Goal: Communication & Community: Answer question/provide support

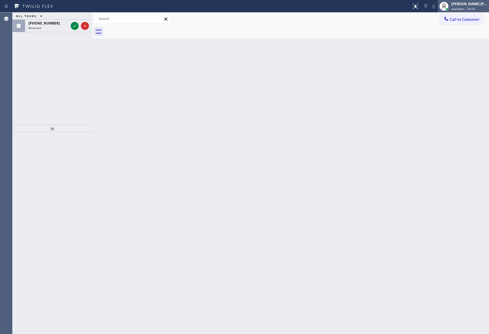
click at [466, 7] on span "Available | 39:24" at bounding box center [463, 9] width 24 height 4
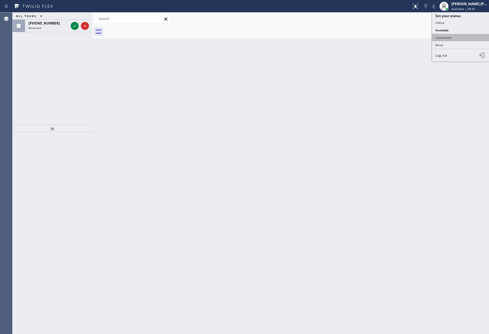
click at [456, 38] on button "Unavailable" at bounding box center [460, 37] width 57 height 7
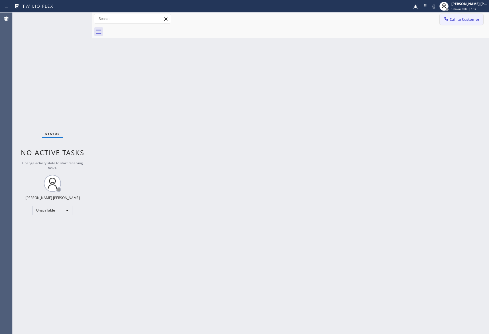
click at [461, 19] on span "Call to Customer" at bounding box center [465, 19] width 30 height 5
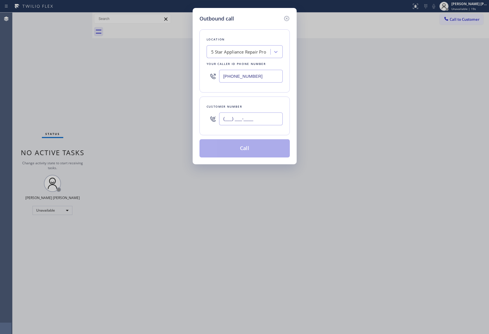
click at [250, 118] on input "(___) ___-____" at bounding box center [251, 119] width 64 height 13
click at [269, 121] on input "(___) ___-____" at bounding box center [251, 119] width 64 height 13
drag, startPoint x: 239, startPoint y: 118, endPoint x: 162, endPoint y: 112, distance: 76.9
click at [162, 112] on div "Outbound call Location 5 Star Appliance Repair Pro Your caller id phone number …" at bounding box center [244, 167] width 489 height 334
paste input "305) 965-7099"
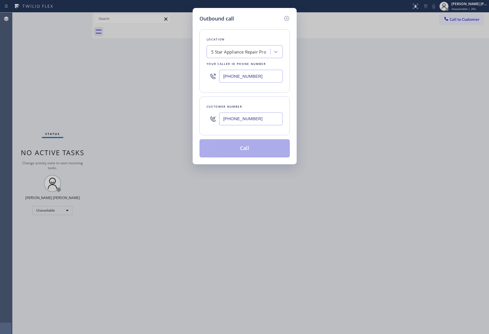
type input "[PHONE_NUMBER]"
drag, startPoint x: 262, startPoint y: 75, endPoint x: 143, endPoint y: 56, distance: 120.0
click at [143, 56] on div "Outbound call Location 5 Star Appliance Repair Pro Your caller id phone number …" at bounding box center [244, 167] width 489 height 334
paste input "44) 735-4685"
type input "[PHONE_NUMBER]"
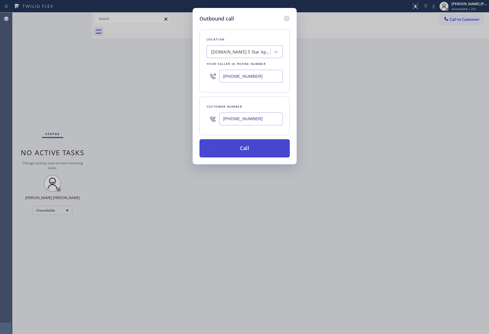
click at [243, 149] on button "Call" at bounding box center [244, 148] width 90 height 18
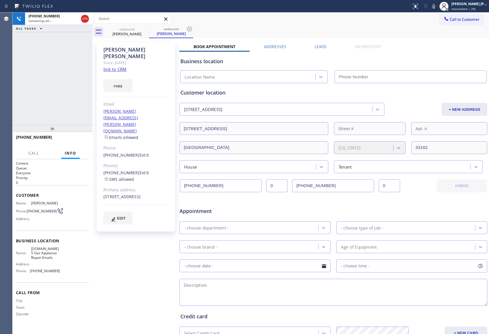
type input "[PHONE_NUMBER]"
click at [79, 139] on span "HANG UP" at bounding box center [75, 140] width 17 height 4
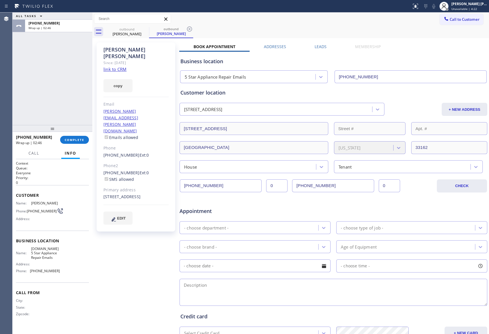
drag, startPoint x: 129, startPoint y: 34, endPoint x: 139, endPoint y: 29, distance: 11.3
click at [129, 33] on div "[PERSON_NAME]" at bounding box center [126, 33] width 43 height 5
click at [0, 0] on icon at bounding box center [0, 0] width 0 height 0
click at [186, 28] on icon at bounding box center [189, 29] width 7 height 7
click at [146, 28] on div "outbound [PERSON_NAME] outbound [PERSON_NAME]" at bounding box center [297, 31] width 384 height 13
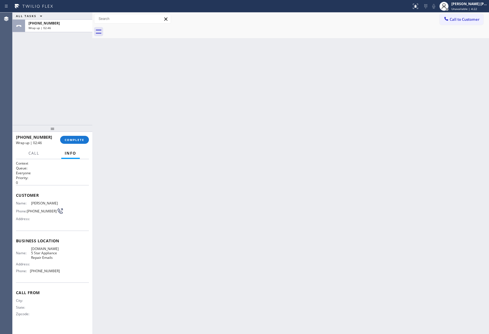
drag, startPoint x: 139, startPoint y: 29, endPoint x: 134, endPoint y: 31, distance: 5.7
click at [139, 29] on div at bounding box center [297, 31] width 384 height 13
click at [79, 136] on button "COMPLETE" at bounding box center [74, 140] width 29 height 8
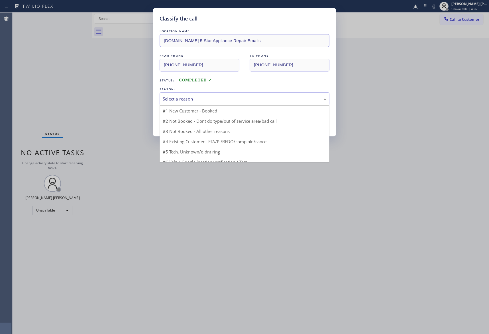
click at [198, 99] on div "Select a reason" at bounding box center [245, 99] width 164 height 7
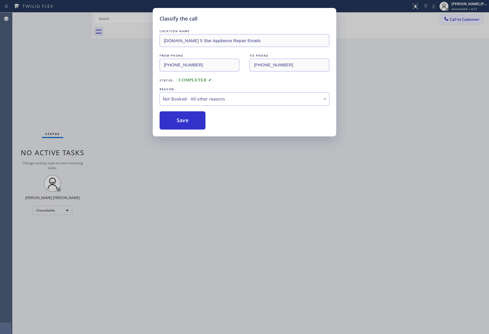
click at [181, 120] on button "Save" at bounding box center [183, 120] width 46 height 18
click at [470, 19] on div "Classify the call LOCATION NAME [DOMAIN_NAME] 5 Star Appliance Repair Emails FR…" at bounding box center [244, 167] width 489 height 334
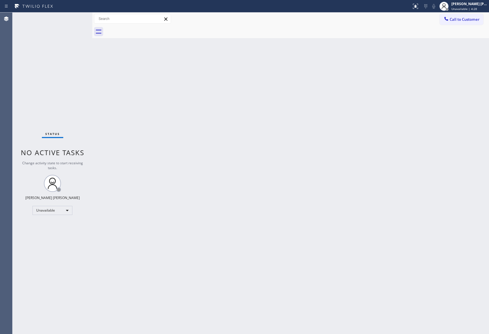
click at [470, 19] on span "Call to Customer" at bounding box center [465, 19] width 30 height 5
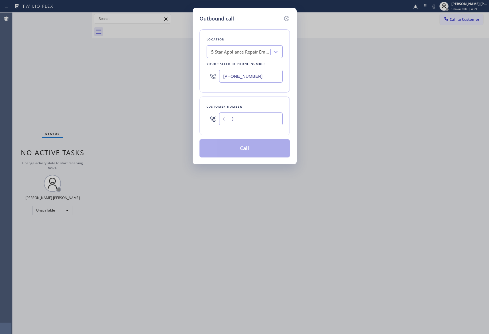
click at [262, 120] on input "(___) ___-____" at bounding box center [251, 119] width 64 height 13
paste input "866) 475-3401"
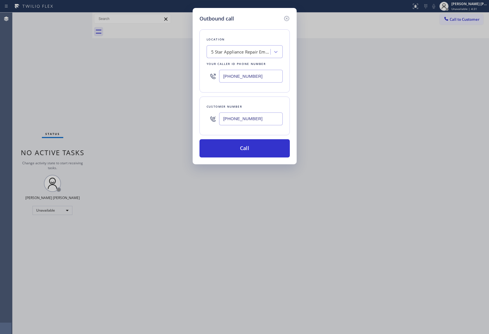
type input "[PHONE_NUMBER]"
drag, startPoint x: 262, startPoint y: 74, endPoint x: 210, endPoint y: 72, distance: 52.2
click at [210, 72] on div "[PHONE_NUMBER]" at bounding box center [245, 76] width 76 height 19
paste input "55) 231-3997"
type input "[PHONE_NUMBER]"
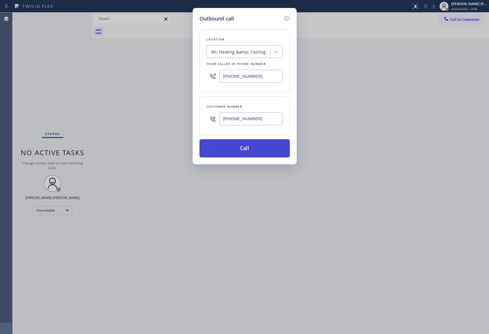
click at [244, 146] on button "Call" at bounding box center [244, 148] width 90 height 18
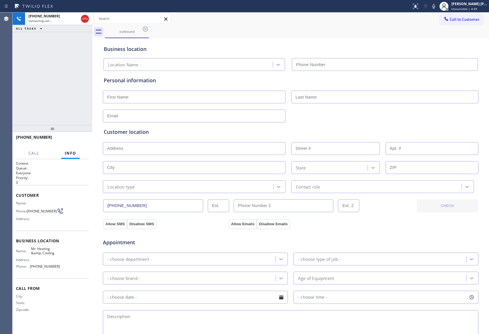
type input "[PHONE_NUMBER]"
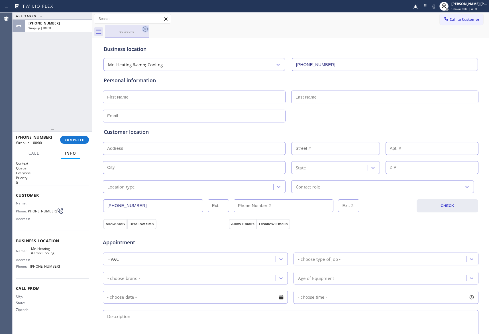
click at [146, 30] on icon at bounding box center [145, 29] width 7 height 7
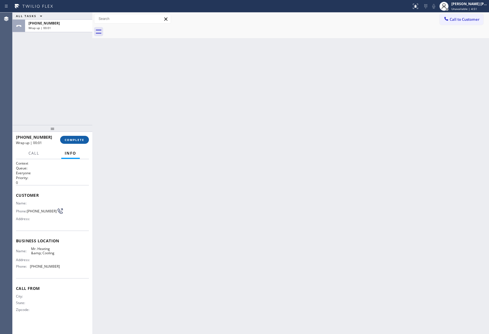
click at [81, 140] on span "COMPLETE" at bounding box center [75, 140] width 20 height 4
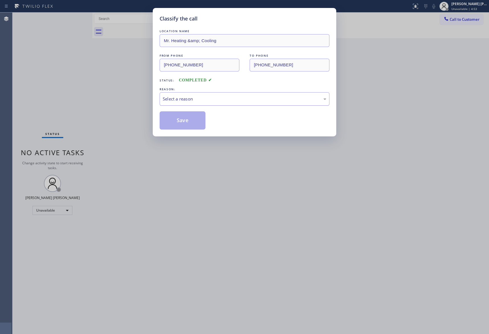
click at [216, 97] on div "Select a reason" at bounding box center [245, 99] width 164 height 7
click at [177, 121] on button "Save" at bounding box center [183, 120] width 46 height 18
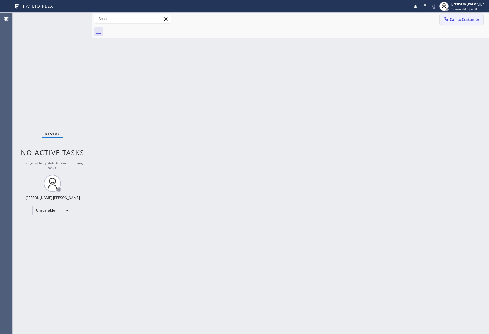
click at [461, 18] on span "Call to Customer" at bounding box center [465, 19] width 30 height 5
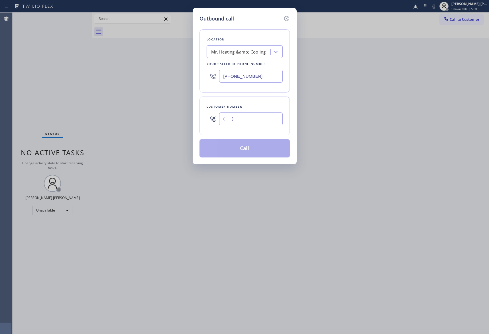
click at [261, 120] on input "(___) ___-____" at bounding box center [251, 119] width 64 height 13
paste input "866) 475-3401"
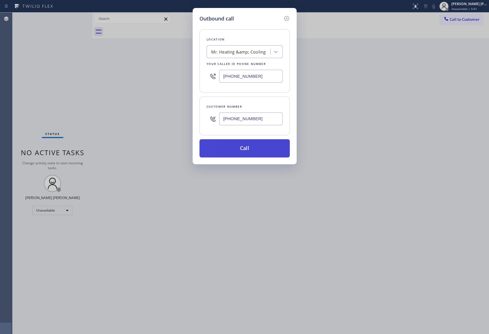
type input "[PHONE_NUMBER]"
click at [260, 149] on button "Call" at bounding box center [244, 148] width 90 height 18
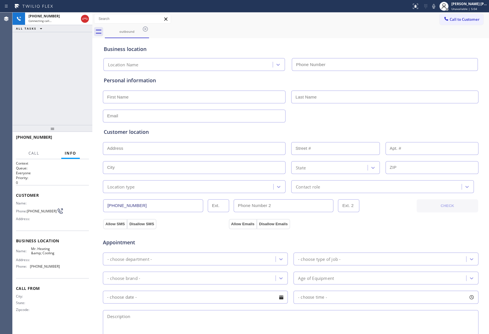
type input "[PHONE_NUMBER]"
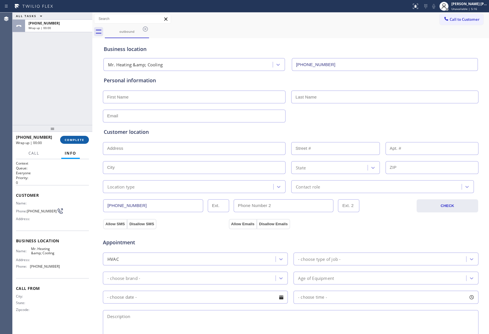
click at [73, 139] on span "COMPLETE" at bounding box center [75, 140] width 20 height 4
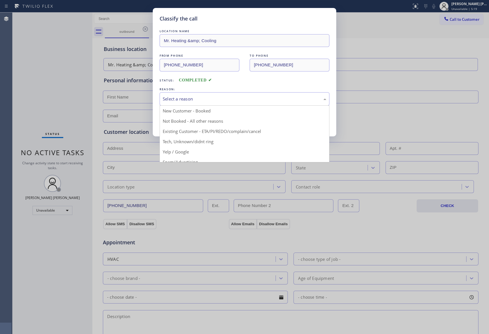
click at [240, 97] on div "Select a reason" at bounding box center [245, 99] width 164 height 7
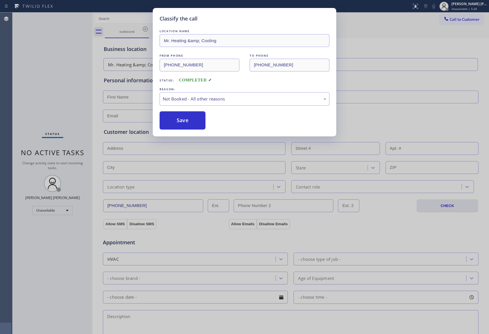
click at [172, 120] on button "Save" at bounding box center [183, 120] width 46 height 18
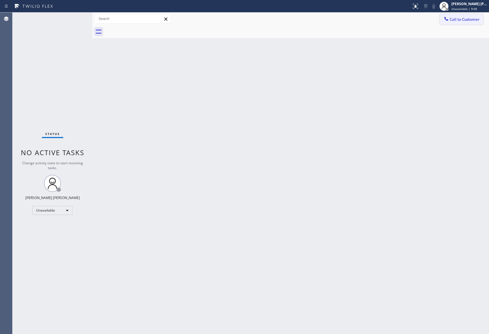
click at [457, 18] on span "Call to Customer" at bounding box center [465, 19] width 30 height 5
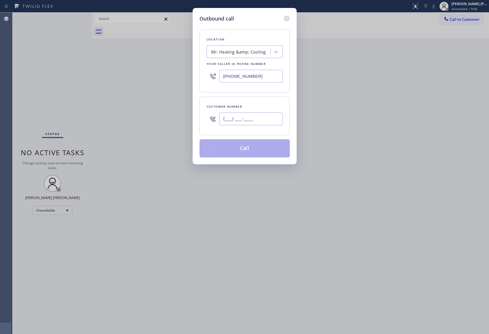
click at [263, 117] on input "(___) ___-____" at bounding box center [251, 119] width 64 height 13
paste input "305) 965-7099"
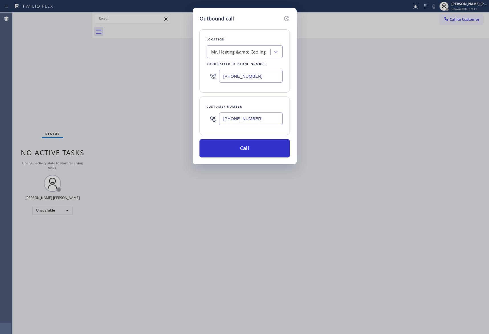
type input "[PHONE_NUMBER]"
drag, startPoint x: 265, startPoint y: 76, endPoint x: 182, endPoint y: 75, distance: 82.4
click at [182, 75] on div "Outbound call Location Mr. Heating &amp; Cooling Your caller id phone number [P…" at bounding box center [244, 167] width 489 height 334
paste input "44) 735-4685"
type input "[PHONE_NUMBER]"
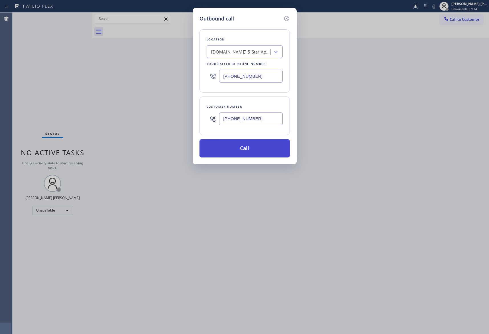
click at [266, 146] on button "Call" at bounding box center [244, 148] width 90 height 18
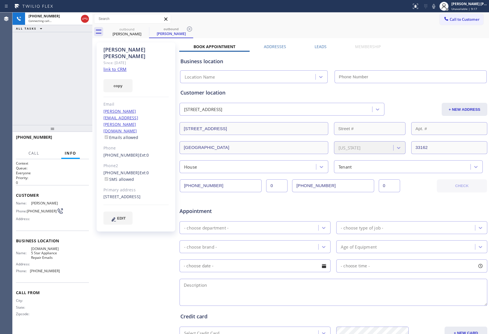
click at [320, 48] on label "Leads" at bounding box center [321, 46] width 12 height 5
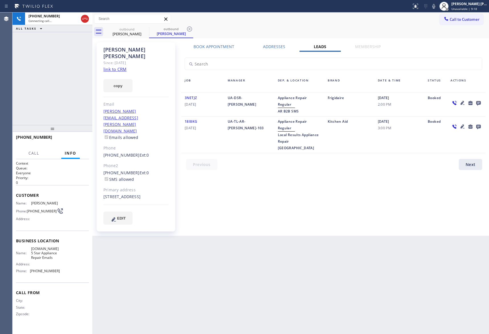
click at [479, 102] on icon at bounding box center [478, 102] width 7 height 7
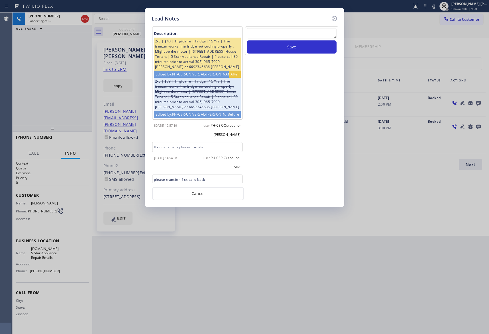
scroll to position [32, 0]
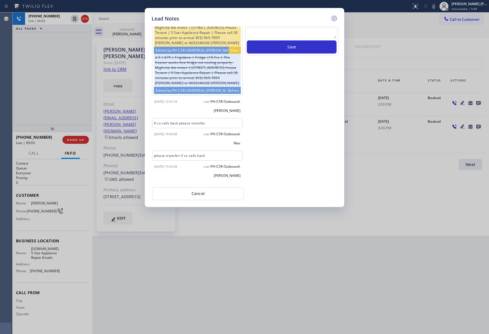
click at [333, 16] on icon at bounding box center [334, 18] width 7 height 7
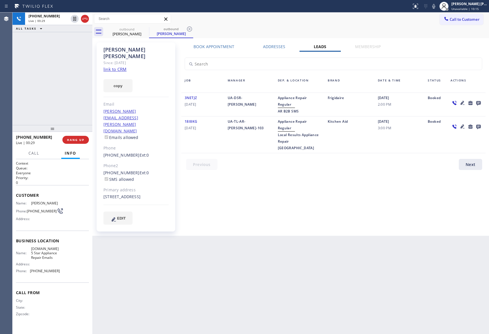
drag, startPoint x: 73, startPoint y: 139, endPoint x: 78, endPoint y: 106, distance: 33.1
click at [75, 125] on div "[PHONE_NUMBER] Live | 00:29 ALL TASKS ALL TASKS ACTIVE TASKS TASKS IN WRAP UP […" at bounding box center [53, 174] width 80 height 322
click at [78, 137] on button "HANG UP" at bounding box center [75, 140] width 27 height 8
click at [74, 136] on button "COMPLETE" at bounding box center [74, 140] width 29 height 8
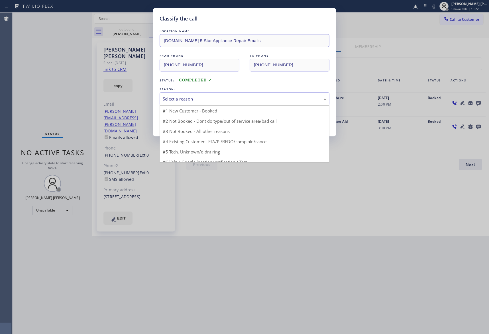
click at [206, 100] on div "Select a reason" at bounding box center [245, 99] width 164 height 7
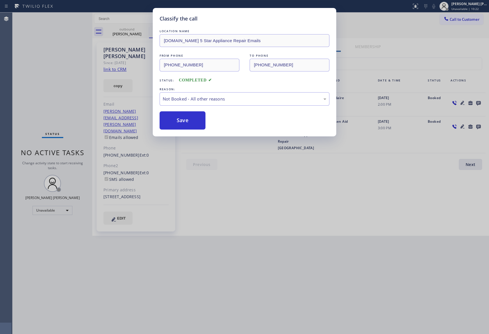
click at [186, 121] on button "Save" at bounding box center [183, 120] width 46 height 18
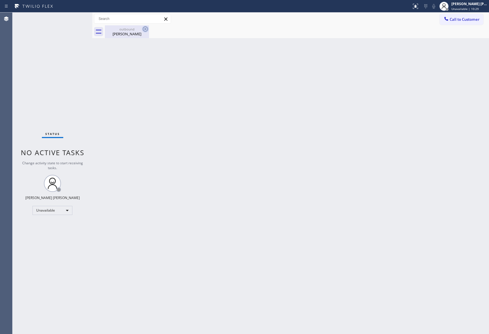
drag, startPoint x: 135, startPoint y: 31, endPoint x: 146, endPoint y: 26, distance: 12.5
click at [137, 30] on div "outbound [PERSON_NAME]" at bounding box center [126, 31] width 43 height 13
click at [146, 26] on icon at bounding box center [145, 29] width 7 height 7
click at [146, 26] on div at bounding box center [297, 31] width 384 height 13
click at [469, 23] on button "Call to Customer" at bounding box center [462, 19] width 44 height 11
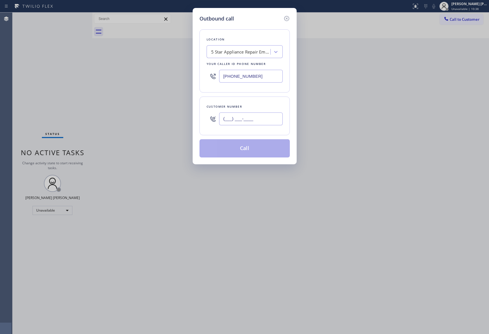
click at [256, 116] on input "(___) ___-____" at bounding box center [251, 119] width 64 height 13
paste input "626) 497-3366"
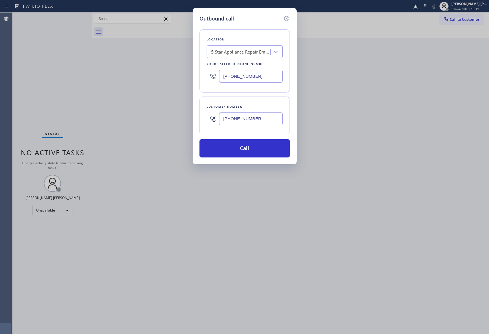
type input "[PHONE_NUMBER]"
click at [245, 55] on div "5 Star Appliance Repair Emails" at bounding box center [239, 52] width 62 height 10
type input "5 star appliance repair"
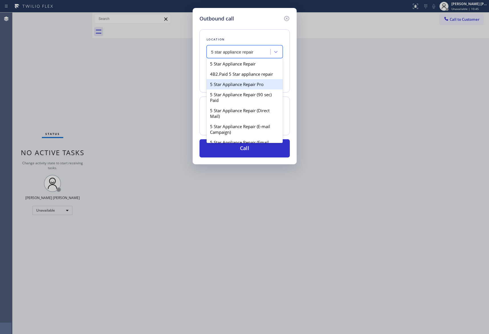
click at [250, 89] on div "5 Star Appliance Repair Pro" at bounding box center [245, 84] width 76 height 10
type input "[PHONE_NUMBER]"
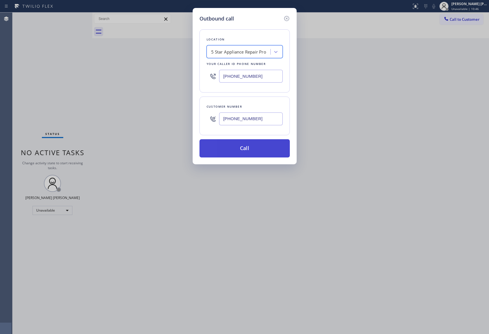
click at [256, 151] on button "Call" at bounding box center [244, 148] width 90 height 18
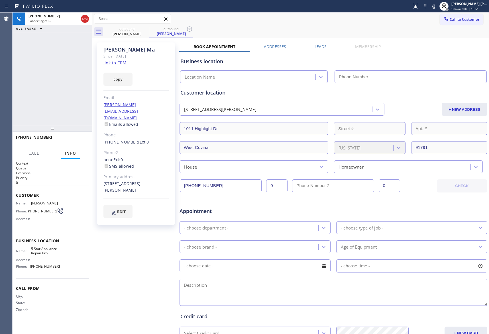
type input "[PHONE_NUMBER]"
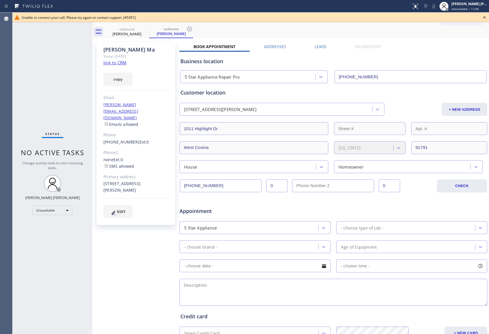
click at [484, 16] on icon at bounding box center [484, 17] width 7 height 7
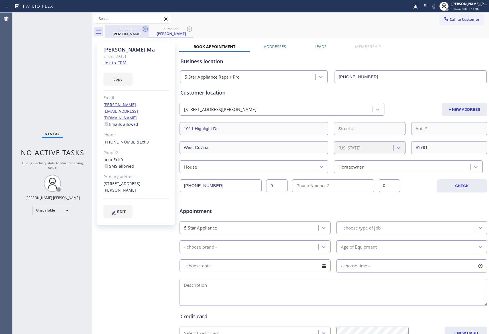
click at [143, 32] on icon at bounding box center [145, 29] width 7 height 7
click at [145, 31] on icon at bounding box center [145, 29] width 7 height 7
click at [149, 31] on div "outbound [PERSON_NAME]" at bounding box center [171, 31] width 44 height 13
click at [145, 31] on icon at bounding box center [145, 29] width 7 height 7
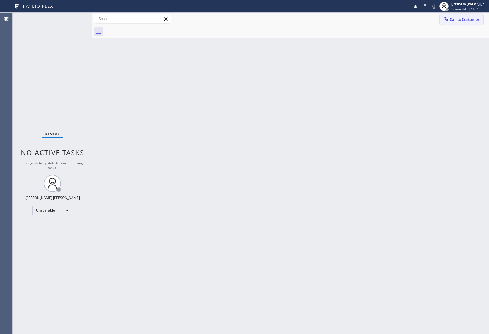
click at [463, 19] on span "Call to Customer" at bounding box center [465, 19] width 30 height 5
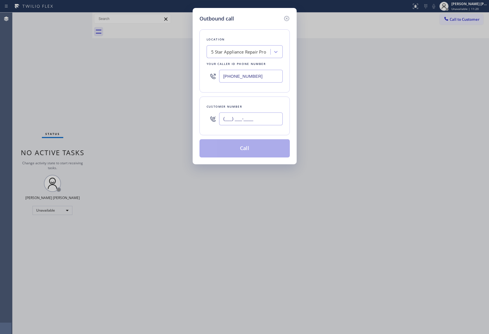
click at [269, 123] on input "(___) ___-____" at bounding box center [251, 119] width 64 height 13
paste input "714) 454-1600"
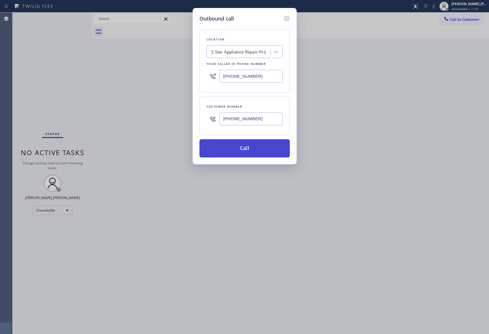
type input "[PHONE_NUMBER]"
click at [254, 150] on button "Call" at bounding box center [244, 148] width 90 height 18
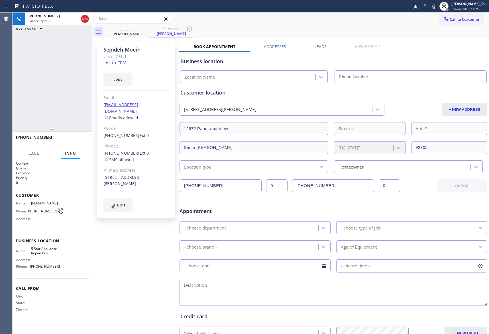
type input "[PHONE_NUMBER]"
click at [74, 139] on span "HANG UP" at bounding box center [75, 140] width 17 height 4
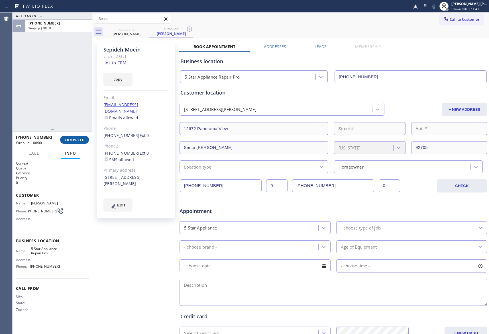
click at [76, 139] on span "COMPLETE" at bounding box center [75, 140] width 20 height 4
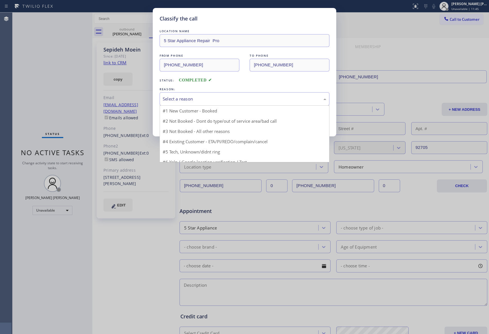
click at [183, 101] on div "Select a reason" at bounding box center [245, 99] width 164 height 7
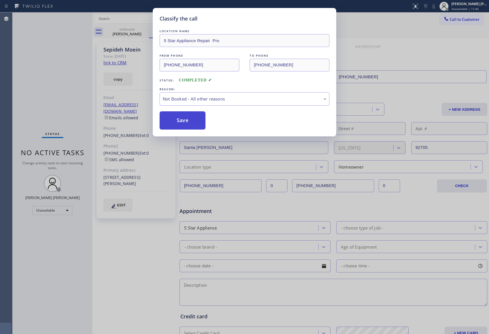
click at [177, 121] on button "Save" at bounding box center [183, 120] width 46 height 18
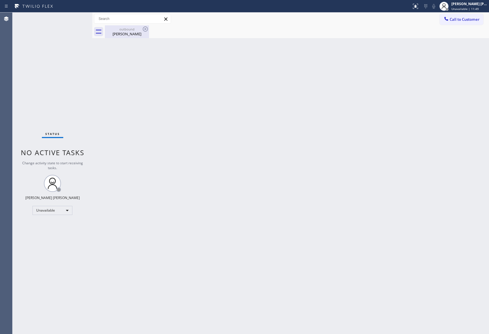
drag, startPoint x: 144, startPoint y: 34, endPoint x: 148, endPoint y: 30, distance: 6.3
click at [144, 33] on div "[PERSON_NAME]" at bounding box center [126, 33] width 43 height 5
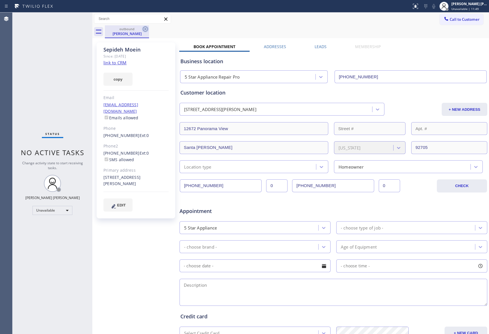
click at [148, 30] on icon at bounding box center [145, 29] width 5 height 5
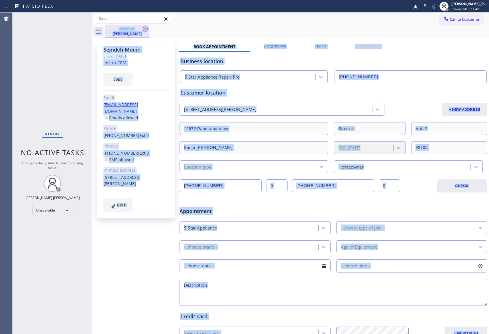
click at [148, 30] on div "outbound [PERSON_NAME]" at bounding box center [297, 31] width 384 height 13
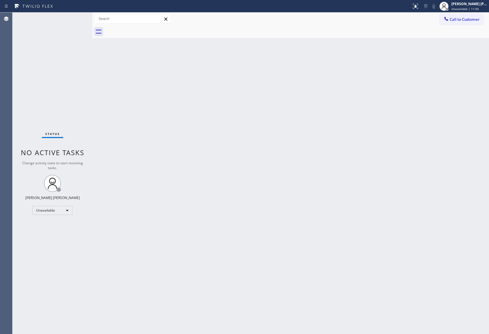
click at [147, 30] on div at bounding box center [297, 31] width 384 height 13
click at [469, 20] on span "Call to Customer" at bounding box center [465, 19] width 30 height 5
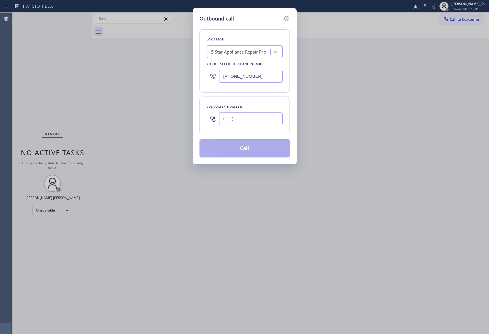
click at [252, 117] on input "(___) ___-____" at bounding box center [251, 119] width 64 height 13
paste input "954) 817-5787"
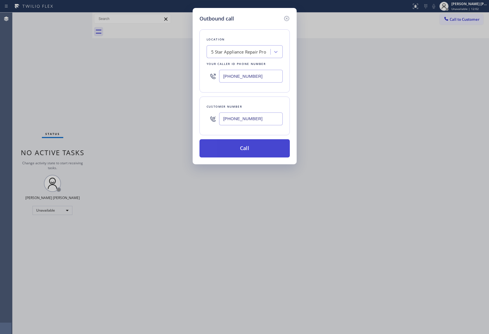
type input "[PHONE_NUMBER]"
click at [253, 148] on button "Call" at bounding box center [244, 148] width 90 height 18
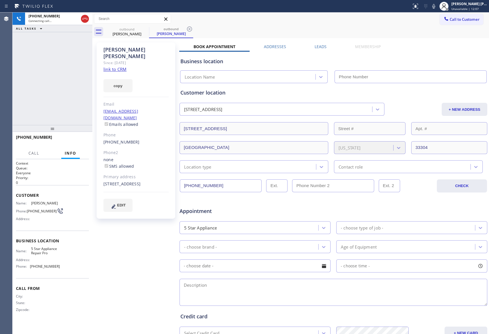
type input "[PHONE_NUMBER]"
click at [81, 139] on span "HANG UP" at bounding box center [75, 140] width 17 height 4
click at [317, 46] on label "Leads" at bounding box center [321, 46] width 12 height 5
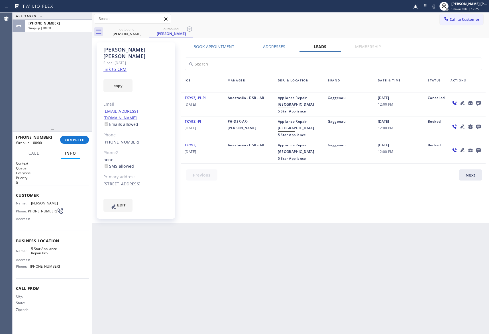
click at [478, 101] on icon at bounding box center [478, 103] width 5 height 5
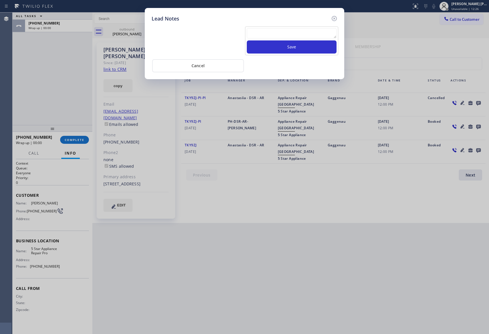
click at [280, 33] on textarea at bounding box center [292, 33] width 90 height 10
paste textarea "VM | please transfer if cx calls back"
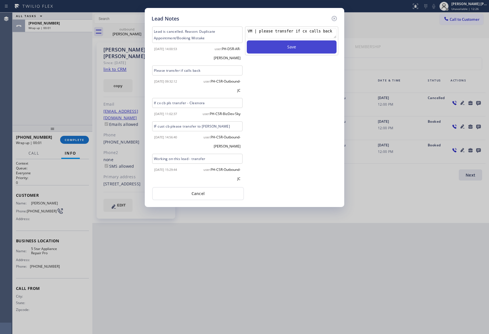
type textarea "VM | please transfer if cx calls back"
click at [294, 47] on button "Save" at bounding box center [292, 46] width 90 height 13
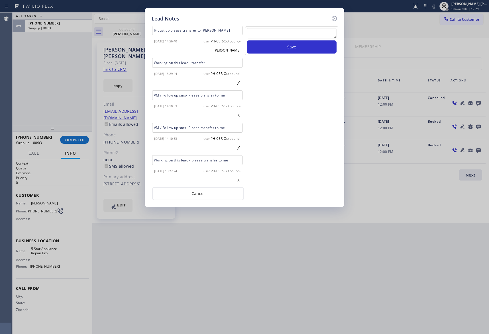
scroll to position [128, 0]
click at [332, 17] on icon at bounding box center [334, 18] width 7 height 7
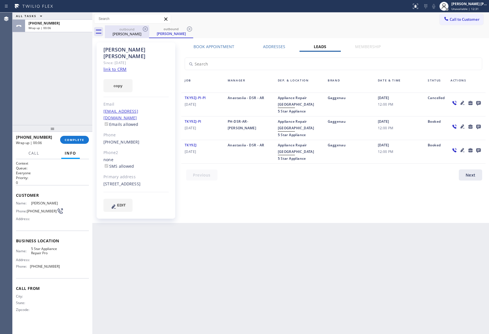
click at [124, 27] on div "outbound" at bounding box center [126, 29] width 43 height 4
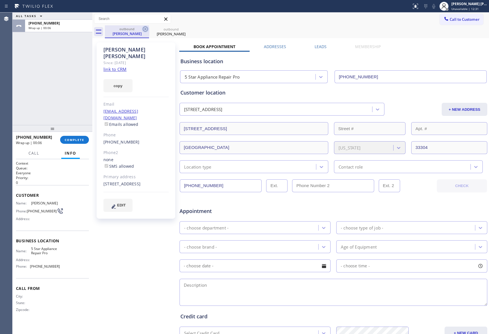
click at [141, 28] on div "outbound" at bounding box center [126, 29] width 43 height 4
click at [143, 28] on icon at bounding box center [145, 29] width 7 height 7
click at [0, 0] on icon at bounding box center [0, 0] width 0 height 0
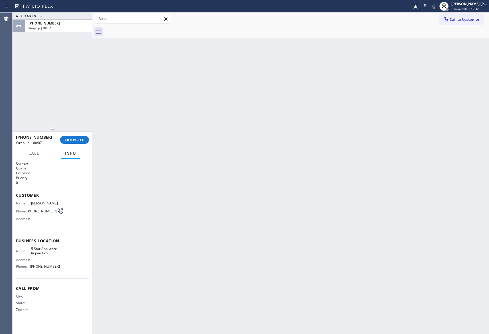
click at [143, 28] on div at bounding box center [297, 31] width 384 height 13
click at [74, 141] on span "COMPLETE" at bounding box center [75, 140] width 20 height 4
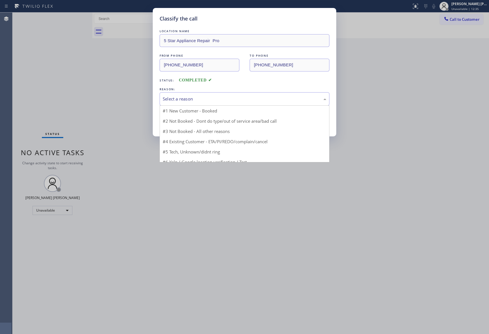
click at [227, 97] on div "Select a reason" at bounding box center [245, 99] width 164 height 7
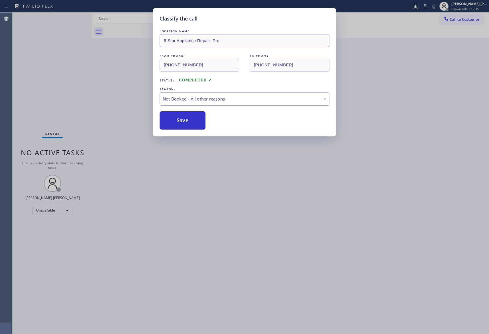
click at [179, 120] on button "Save" at bounding box center [183, 120] width 46 height 18
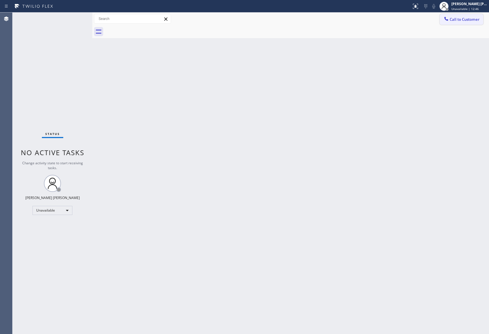
click at [470, 16] on button "Call to Customer" at bounding box center [462, 19] width 44 height 11
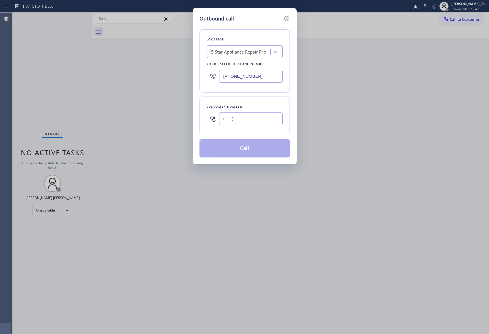
click at [255, 115] on input "(___) ___-____" at bounding box center [251, 119] width 64 height 13
paste input "847) 344-4034"
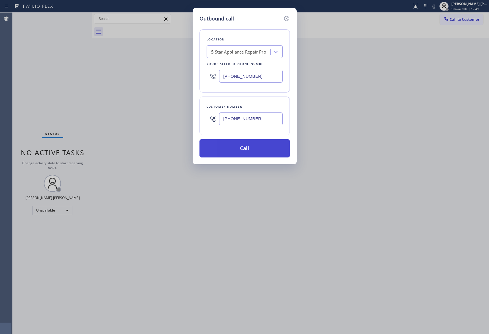
type input "[PHONE_NUMBER]"
click at [247, 148] on button "Call" at bounding box center [244, 148] width 90 height 18
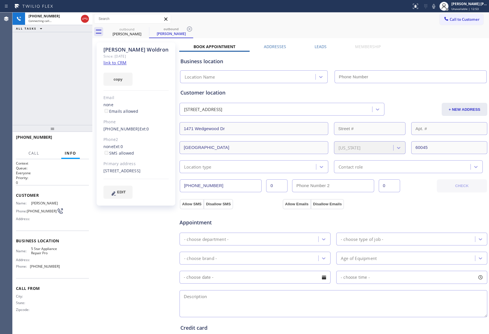
type input "[PHONE_NUMBER]"
drag, startPoint x: 139, startPoint y: 32, endPoint x: 145, endPoint y: 29, distance: 6.6
click at [139, 32] on div "[PERSON_NAME]" at bounding box center [126, 33] width 43 height 5
click at [146, 29] on icon at bounding box center [145, 29] width 7 height 7
click at [0, 0] on icon at bounding box center [0, 0] width 0 height 0
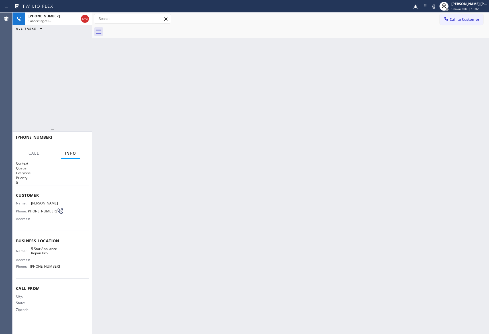
click at [146, 29] on div at bounding box center [297, 31] width 384 height 13
click at [85, 19] on icon at bounding box center [84, 19] width 5 height 2
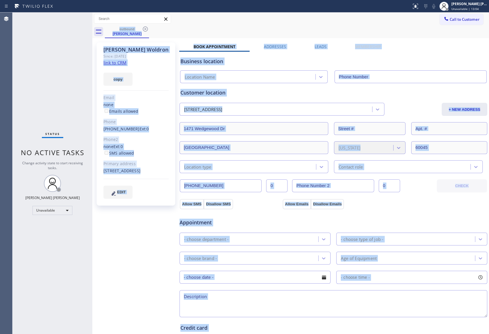
type input "[PHONE_NUMBER]"
click at [146, 30] on icon at bounding box center [145, 29] width 7 height 7
click at [146, 30] on div "outbound [PERSON_NAME]" at bounding box center [297, 31] width 384 height 13
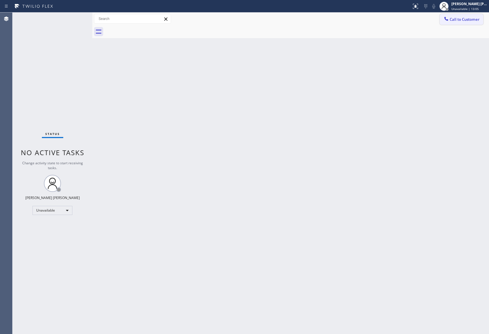
click at [471, 19] on span "Call to Customer" at bounding box center [465, 19] width 30 height 5
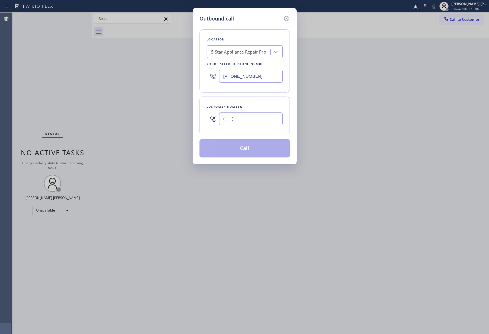
click at [264, 118] on input "(___) ___-____" at bounding box center [251, 119] width 64 height 13
paste input "415) 664-4269"
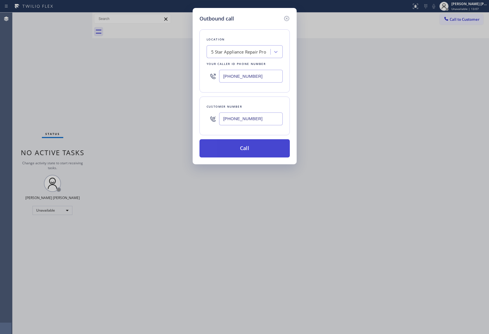
type input "[PHONE_NUMBER]"
click at [254, 151] on button "Call" at bounding box center [244, 148] width 90 height 18
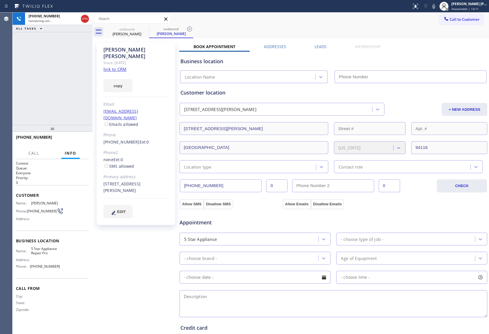
type input "[PHONE_NUMBER]"
click at [84, 19] on icon at bounding box center [84, 19] width 5 height 2
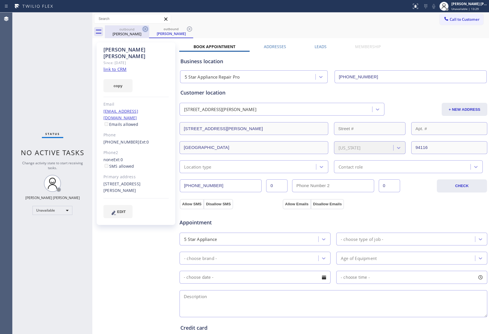
click at [148, 30] on icon at bounding box center [145, 29] width 7 height 7
click at [147, 27] on icon at bounding box center [145, 29] width 7 height 7
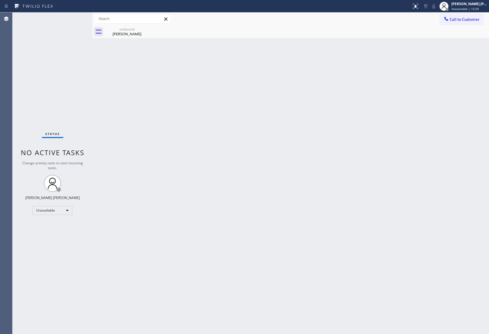
click at [147, 27] on div "outbound [PERSON_NAME]" at bounding box center [127, 31] width 44 height 13
click at [0, 0] on icon at bounding box center [0, 0] width 0 height 0
click at [147, 27] on div at bounding box center [297, 31] width 384 height 13
click at [476, 18] on span "Call to Customer" at bounding box center [465, 19] width 30 height 5
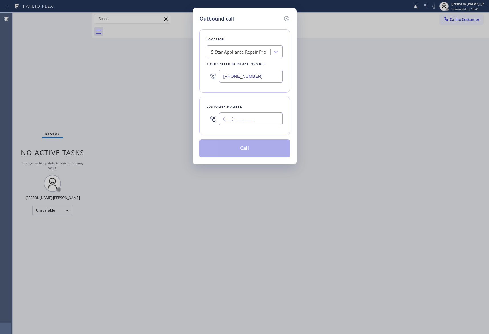
click at [256, 124] on input "(___) ___-____" at bounding box center [251, 119] width 64 height 13
paste input "408) 480-9308"
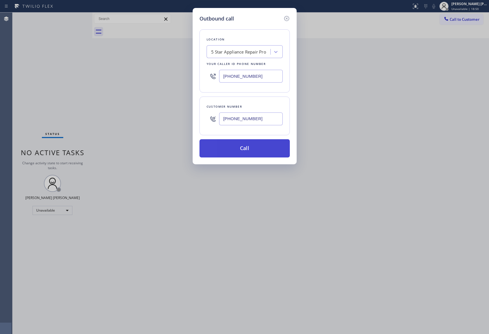
type input "[PHONE_NUMBER]"
click at [248, 151] on button "Call" at bounding box center [244, 148] width 90 height 18
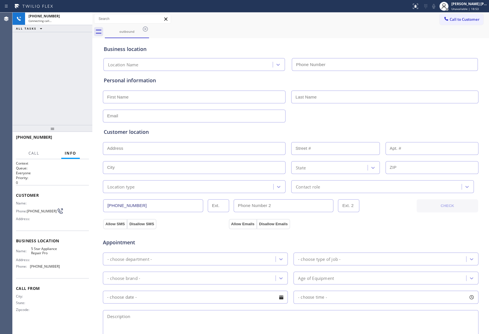
type input "[PHONE_NUMBER]"
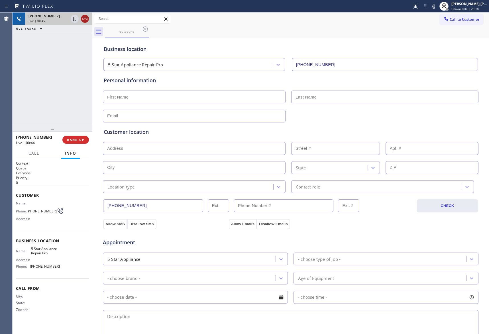
click at [84, 18] on icon at bounding box center [85, 18] width 7 height 7
click at [79, 141] on span "COMPLETE" at bounding box center [75, 140] width 20 height 4
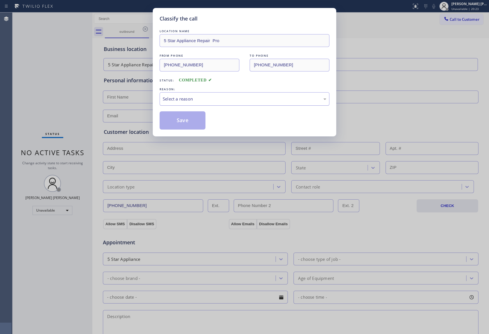
click at [193, 97] on div "Select a reason" at bounding box center [245, 99] width 164 height 7
click at [178, 118] on button "Save" at bounding box center [183, 120] width 46 height 18
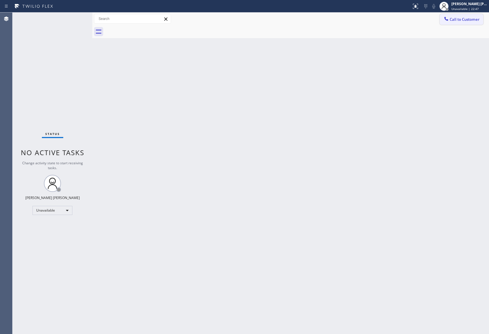
click at [471, 18] on span "Call to Customer" at bounding box center [465, 19] width 30 height 5
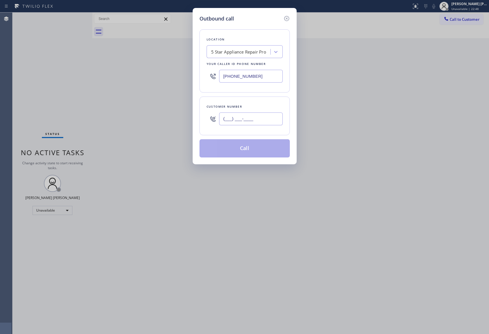
click at [257, 123] on input "(___) ___-____" at bounding box center [251, 119] width 64 height 13
paste input "760) 990-3685"
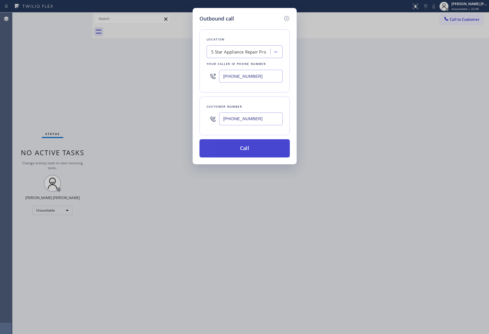
type input "[PHONE_NUMBER]"
click at [244, 150] on button "Call" at bounding box center [244, 148] width 90 height 18
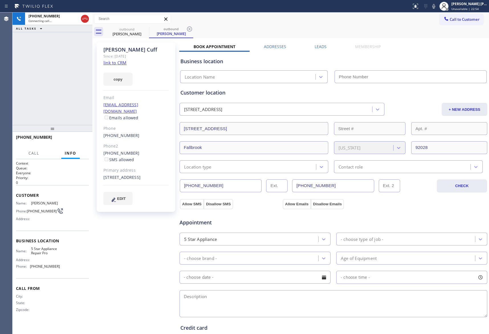
type input "[PHONE_NUMBER]"
click at [316, 45] on label "Leads" at bounding box center [321, 46] width 12 height 5
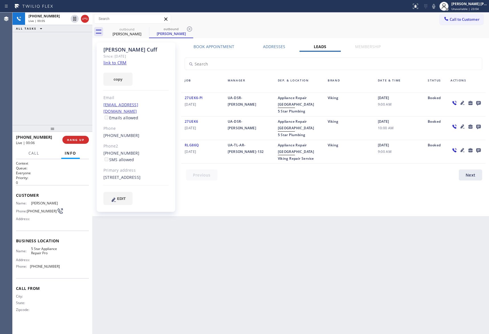
click at [480, 104] on icon at bounding box center [478, 103] width 5 height 5
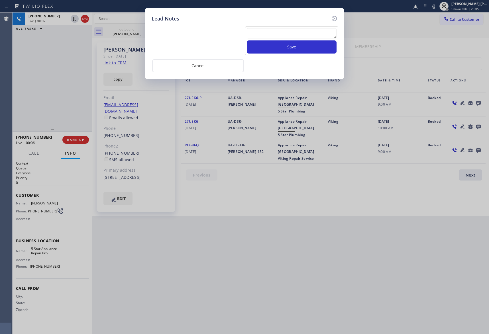
click at [293, 33] on textarea at bounding box center [292, 33] width 90 height 10
paste textarea "VM | please transfer if cx calls back"
type textarea "VM | please transfer if cx calls back"
click at [300, 50] on button "Save" at bounding box center [292, 46] width 90 height 13
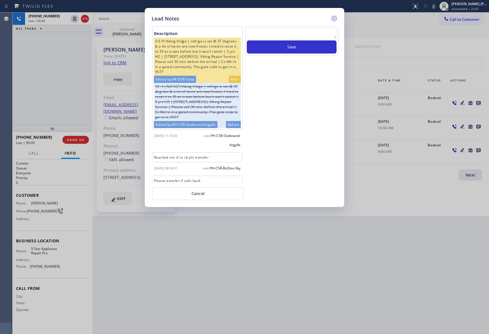
click at [337, 15] on icon at bounding box center [334, 18] width 7 height 7
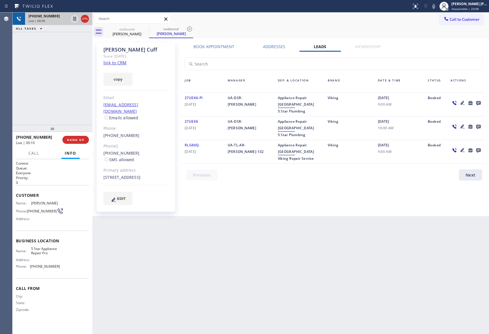
click at [89, 19] on div at bounding box center [80, 19] width 21 height 13
click at [144, 29] on icon at bounding box center [145, 29] width 7 height 7
click at [149, 29] on div "outbound [PERSON_NAME]" at bounding box center [171, 31] width 44 height 13
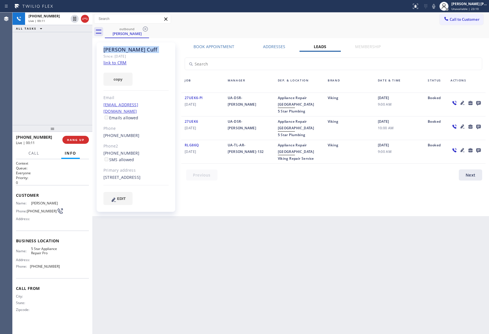
click at [144, 29] on icon at bounding box center [145, 29] width 7 height 7
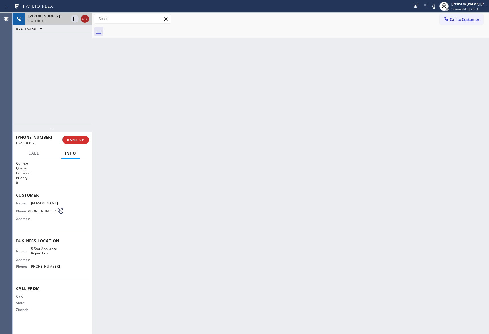
click at [85, 18] on icon at bounding box center [85, 18] width 7 height 7
click at [71, 138] on span "COMPLETE" at bounding box center [75, 140] width 20 height 4
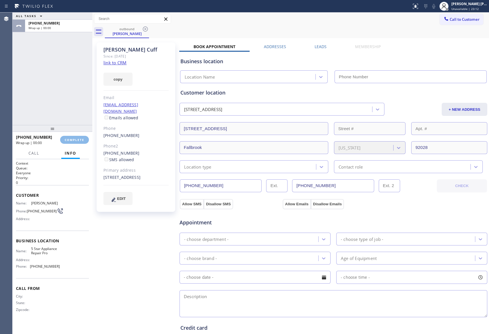
type input "[PHONE_NUMBER]"
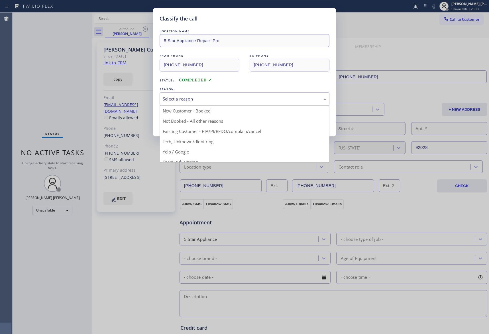
click at [210, 100] on div "Select a reason" at bounding box center [245, 99] width 164 height 7
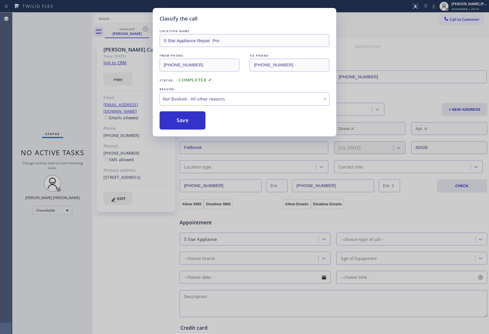
click at [176, 119] on button "Save" at bounding box center [183, 120] width 46 height 18
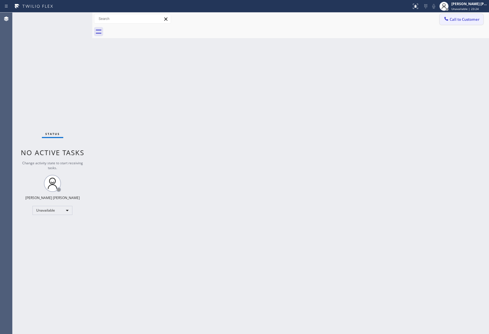
click at [469, 15] on button "Call to Customer" at bounding box center [462, 19] width 44 height 11
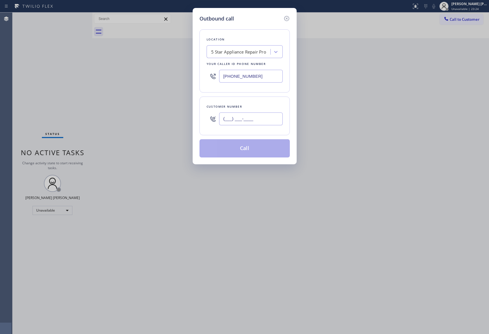
click at [264, 117] on input "(___) ___-____" at bounding box center [251, 119] width 64 height 13
paste input "623) 341-9228"
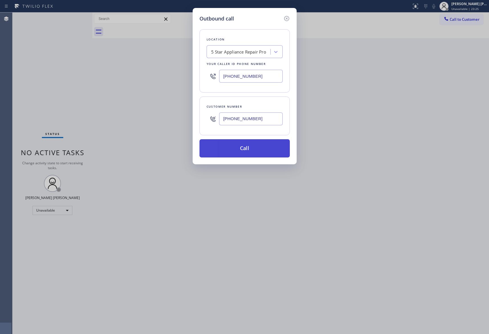
type input "[PHONE_NUMBER]"
click at [253, 148] on button "Call" at bounding box center [244, 148] width 90 height 18
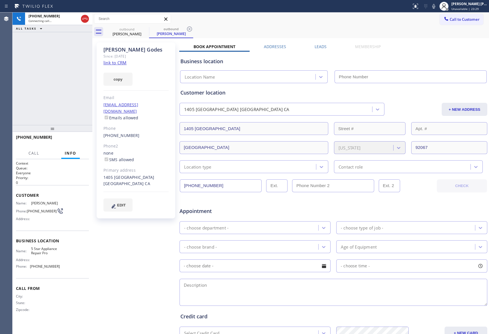
type input "[PHONE_NUMBER]"
click at [76, 139] on span "HANG UP" at bounding box center [75, 140] width 17 height 4
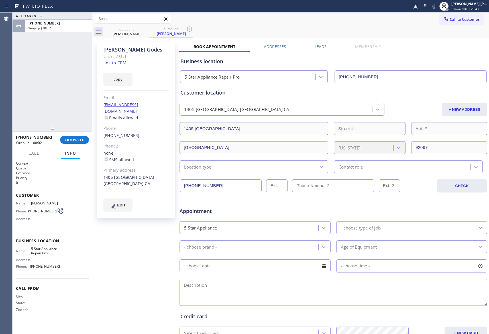
click at [315, 51] on div "Business location 5 Star Appliance Repair Pro [PHONE_NUMBER]" at bounding box center [333, 67] width 308 height 34
click at [316, 44] on label "Leads" at bounding box center [321, 46] width 12 height 5
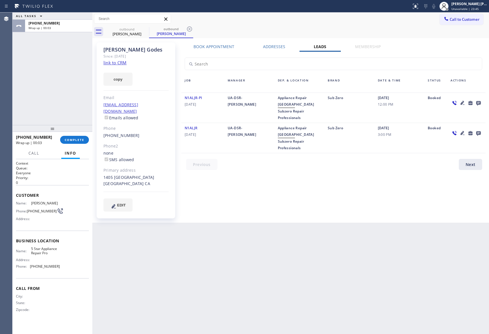
click at [481, 103] on div at bounding box center [479, 102] width 8 height 7
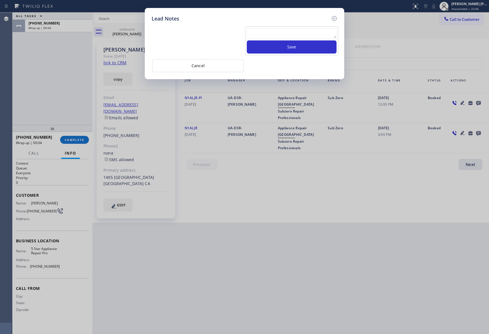
click at [261, 32] on textarea at bounding box center [292, 33] width 90 height 10
paste textarea "VM | please transfer if cx calls back"
type textarea "VM | please transfer if cx calls back"
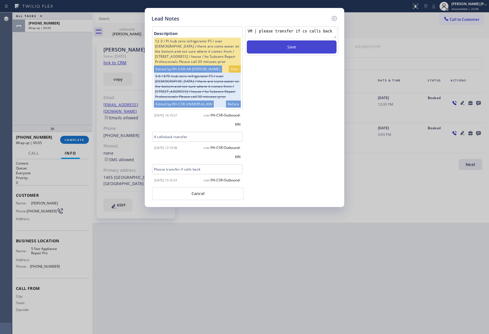
click at [276, 47] on button "Save" at bounding box center [292, 46] width 90 height 13
click at [333, 17] on icon at bounding box center [334, 18] width 7 height 7
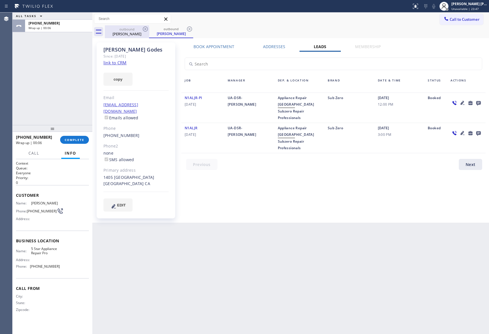
click at [137, 31] on div "[PERSON_NAME]" at bounding box center [126, 33] width 43 height 5
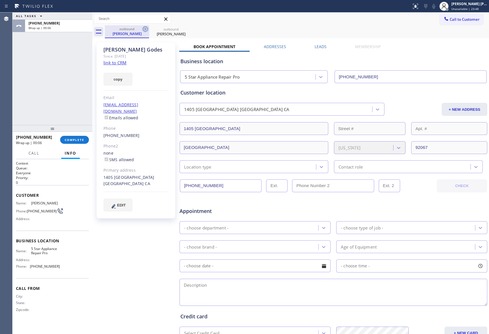
click at [144, 28] on icon at bounding box center [145, 29] width 7 height 7
click at [0, 0] on icon at bounding box center [0, 0] width 0 height 0
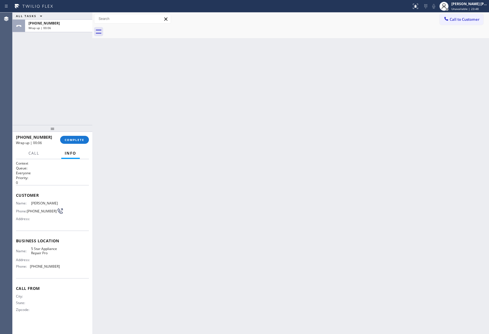
click at [144, 28] on div at bounding box center [297, 31] width 384 height 13
click at [76, 139] on span "COMPLETE" at bounding box center [75, 140] width 20 height 4
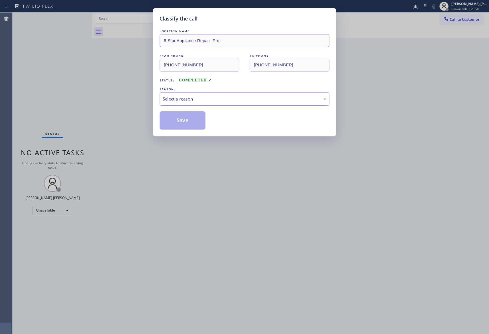
click at [226, 100] on div "Select a reason" at bounding box center [245, 99] width 164 height 7
click at [193, 121] on button "Save" at bounding box center [183, 120] width 46 height 18
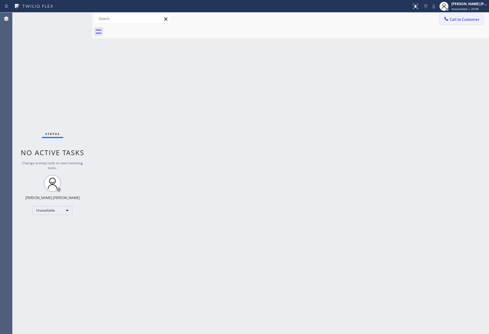
click at [467, 15] on button "Call to Customer" at bounding box center [462, 19] width 44 height 11
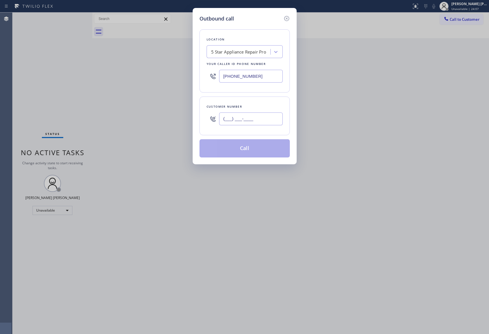
click at [259, 115] on input "(___) ___-____" at bounding box center [251, 119] width 64 height 13
paste input "425) 239-4416"
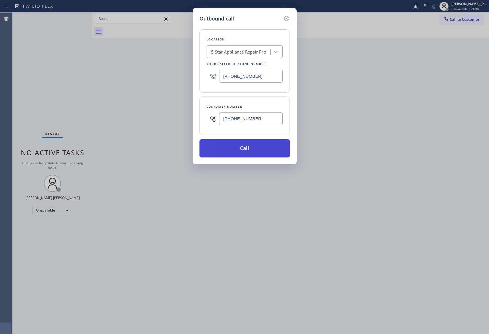
type input "[PHONE_NUMBER]"
click at [259, 148] on button "Call" at bounding box center [244, 148] width 90 height 18
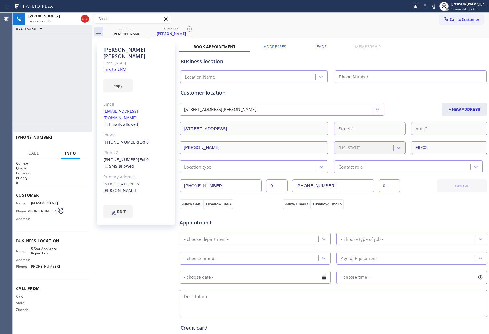
type input "[PHONE_NUMBER]"
click at [78, 142] on span "HANG UP" at bounding box center [75, 140] width 17 height 4
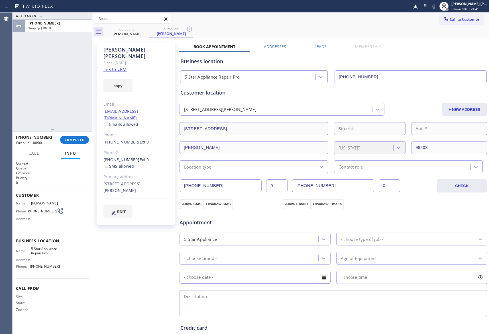
click at [317, 46] on label "Leads" at bounding box center [321, 46] width 12 height 5
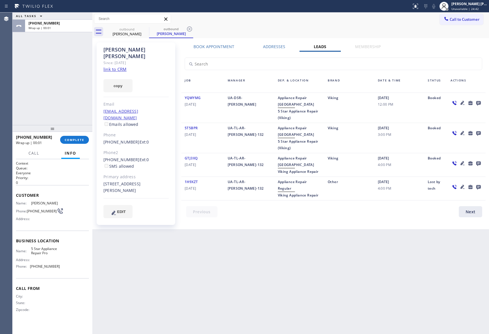
click at [476, 103] on icon at bounding box center [478, 103] width 5 height 5
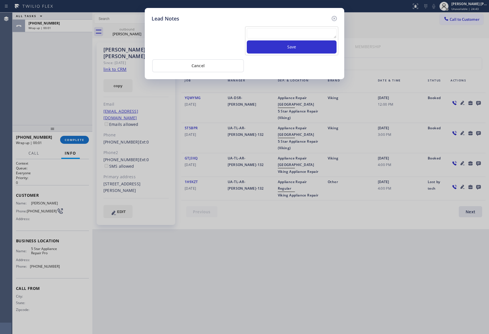
click at [279, 28] on div "Save" at bounding box center [291, 41] width 93 height 29
click at [279, 35] on textarea at bounding box center [292, 33] width 90 height 10
paste textarea "VM | please transfer if cx calls back"
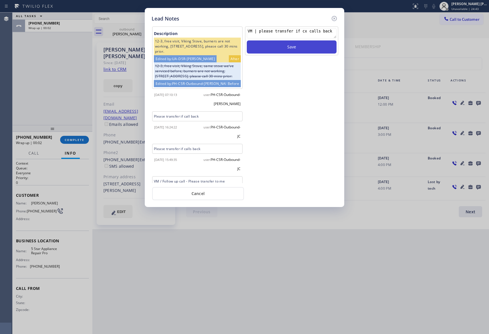
type textarea "VM | please transfer if cx calls back"
click at [286, 47] on button "Save" at bounding box center [292, 46] width 90 height 13
click at [335, 16] on icon at bounding box center [334, 18] width 7 height 7
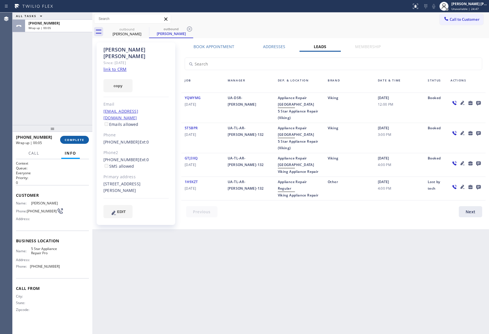
click at [85, 136] on button "COMPLETE" at bounding box center [74, 140] width 29 height 8
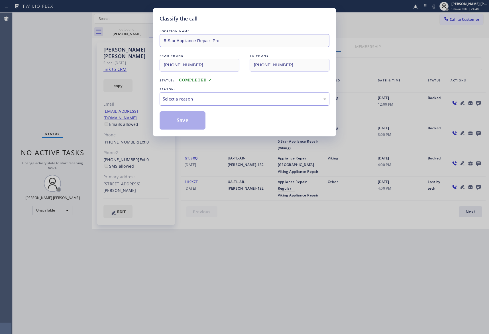
click at [226, 99] on div "Select a reason" at bounding box center [245, 99] width 164 height 7
click at [186, 119] on button "Save" at bounding box center [183, 120] width 46 height 18
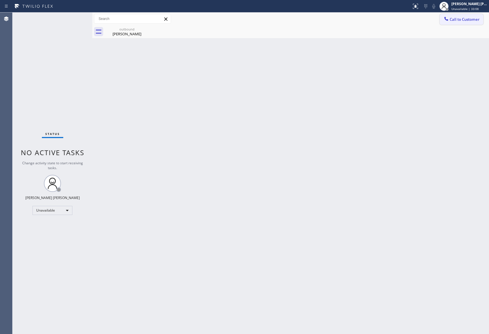
click at [461, 21] on span "Call to Customer" at bounding box center [465, 19] width 30 height 5
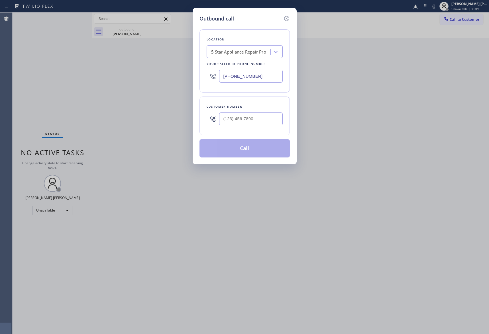
click at [272, 116] on input "text" at bounding box center [251, 119] width 64 height 13
paste input "206) 291-3943"
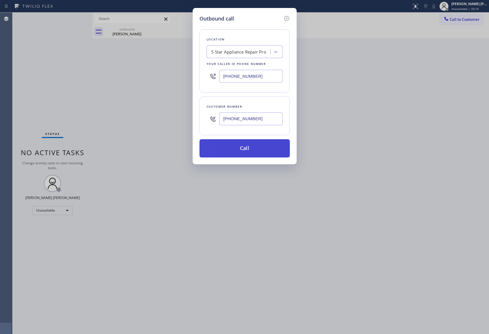
type input "[PHONE_NUMBER]"
click at [256, 148] on button "Call" at bounding box center [244, 148] width 90 height 18
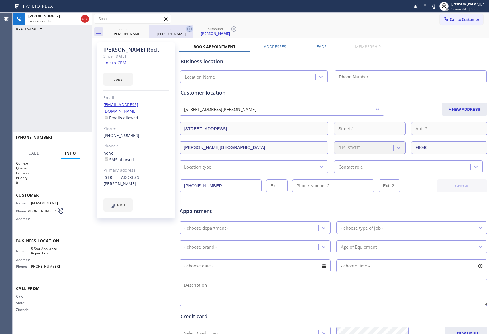
click at [0, 0] on icon at bounding box center [0, 0] width 0 height 0
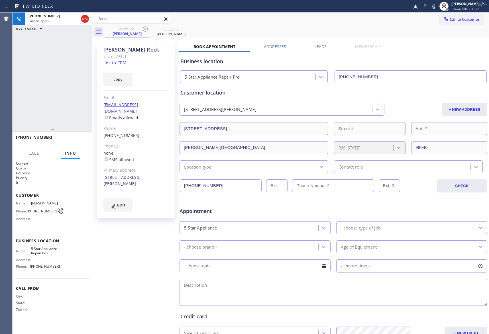
type input "[PHONE_NUMBER]"
click at [75, 137] on button "COMPLETE" at bounding box center [74, 140] width 29 height 8
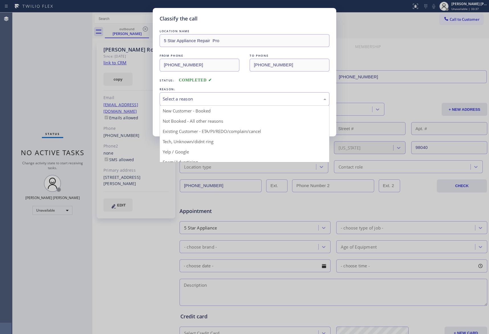
drag, startPoint x: 197, startPoint y: 96, endPoint x: 191, endPoint y: 97, distance: 6.7
click at [196, 97] on div "Select a reason" at bounding box center [245, 99] width 164 height 7
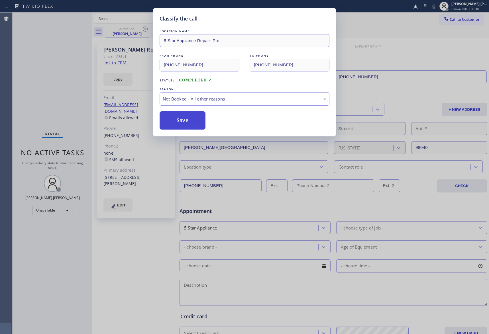
click at [187, 117] on button "Save" at bounding box center [183, 120] width 46 height 18
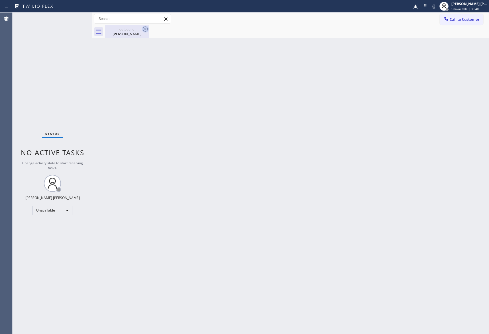
drag, startPoint x: 136, startPoint y: 32, endPoint x: 146, endPoint y: 29, distance: 10.2
click at [137, 32] on div "[PERSON_NAME]" at bounding box center [126, 33] width 43 height 5
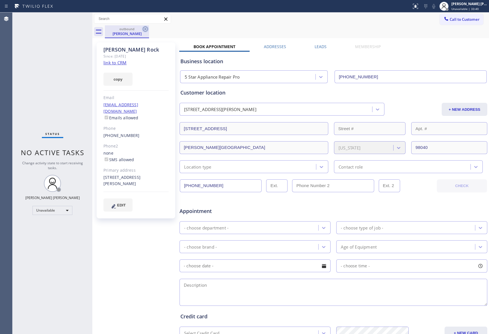
click at [146, 29] on icon at bounding box center [145, 29] width 7 height 7
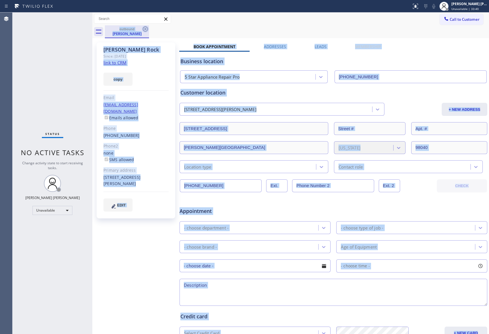
click at [146, 29] on div "outbound [PERSON_NAME]" at bounding box center [297, 31] width 384 height 13
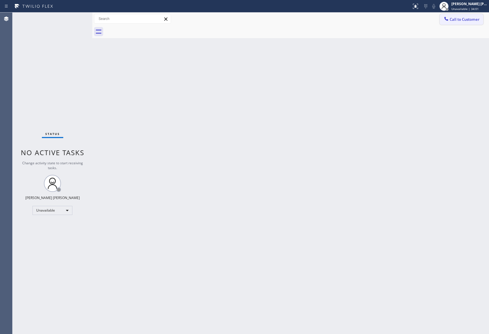
click at [470, 20] on span "Call to Customer" at bounding box center [465, 19] width 30 height 5
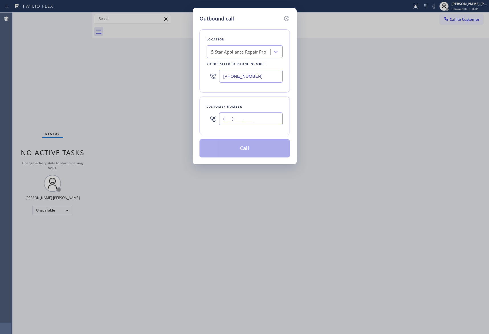
click at [273, 115] on input "(___) ___-____" at bounding box center [251, 119] width 64 height 13
paste input "323) 599-1447"
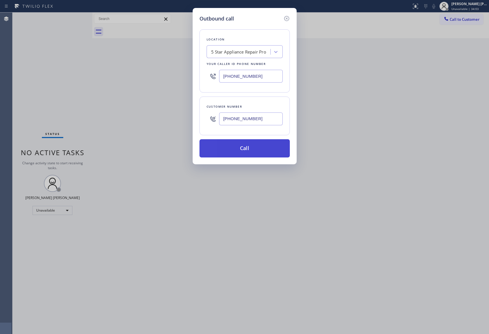
type input "[PHONE_NUMBER]"
click at [266, 150] on button "Call" at bounding box center [244, 148] width 90 height 18
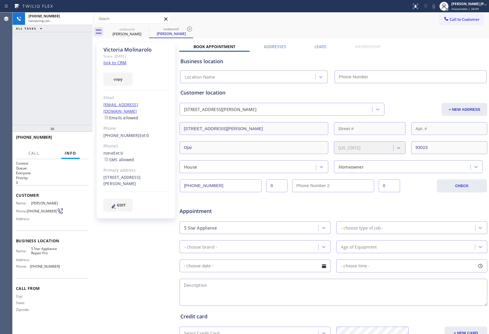
type input "[PHONE_NUMBER]"
click at [74, 139] on span "HANG UP" at bounding box center [75, 140] width 17 height 4
click at [316, 44] on label "Leads" at bounding box center [321, 46] width 12 height 5
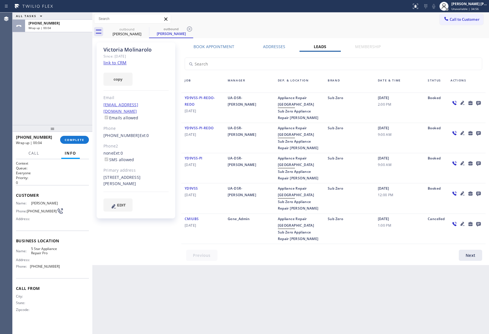
click at [479, 103] on icon at bounding box center [478, 103] width 5 height 5
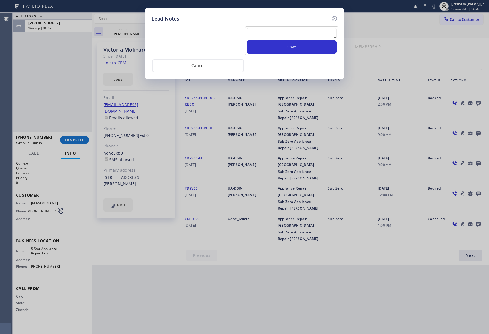
click at [292, 34] on textarea at bounding box center [292, 33] width 90 height 10
paste textarea "VM | please transfer if cx calls back"
type textarea "VM | please transfer if cx calls back"
click at [294, 51] on button "Save" at bounding box center [292, 46] width 90 height 13
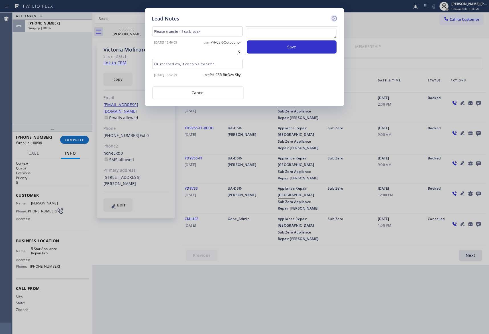
click at [337, 18] on icon at bounding box center [334, 18] width 7 height 7
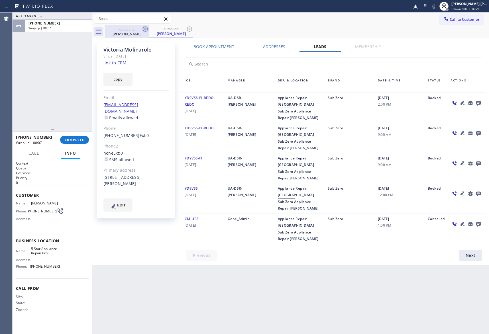
drag, startPoint x: 133, startPoint y: 32, endPoint x: 148, endPoint y: 27, distance: 16.0
click at [135, 32] on div "[PERSON_NAME]" at bounding box center [126, 33] width 43 height 5
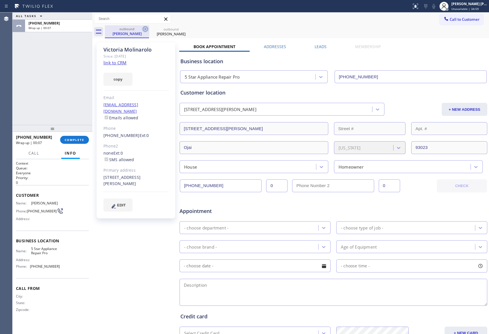
click at [148, 27] on icon at bounding box center [145, 29] width 7 height 7
click at [0, 0] on icon at bounding box center [0, 0] width 0 height 0
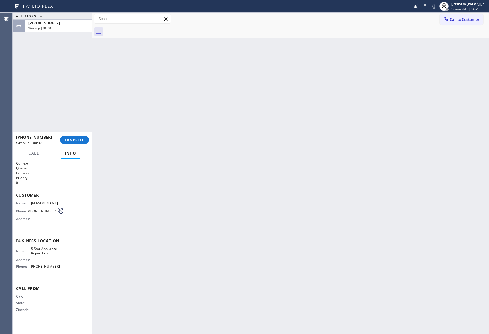
click at [148, 27] on div at bounding box center [297, 31] width 384 height 13
click at [80, 137] on button "COMPLETE" at bounding box center [74, 140] width 29 height 8
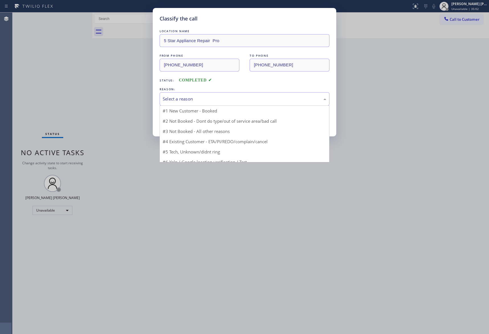
click at [224, 98] on div "Select a reason" at bounding box center [245, 99] width 164 height 7
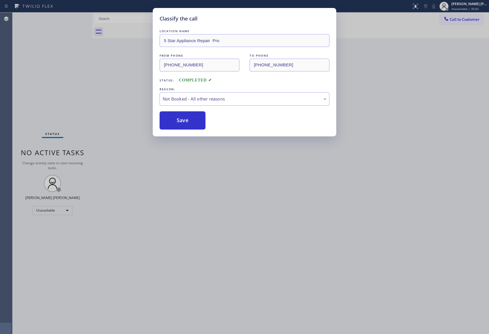
click at [189, 122] on button "Save" at bounding box center [183, 120] width 46 height 18
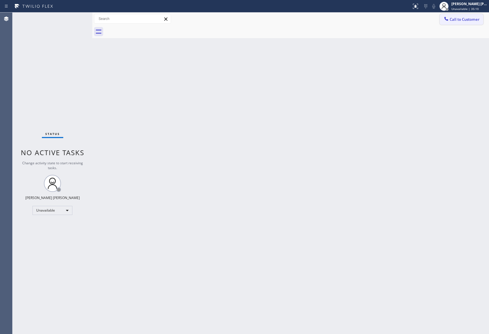
click at [461, 17] on span "Call to Customer" at bounding box center [465, 19] width 30 height 5
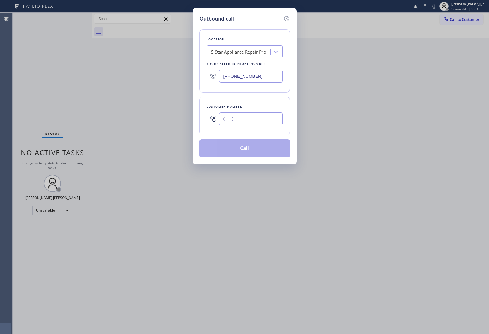
click at [247, 120] on input "(___) ___-____" at bounding box center [251, 119] width 64 height 13
paste input "323) 610-8226"
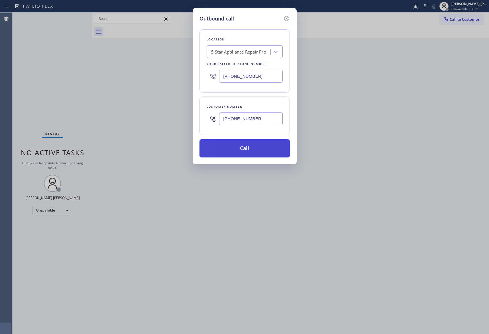
type input "[PHONE_NUMBER]"
click at [256, 150] on button "Call" at bounding box center [244, 148] width 90 height 18
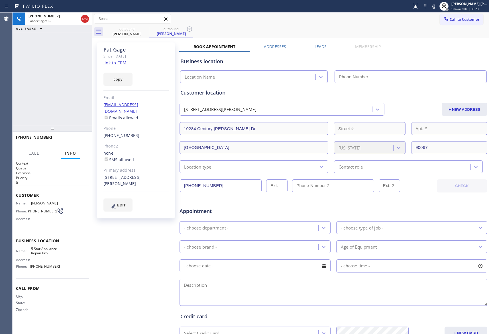
type input "[PHONE_NUMBER]"
click at [81, 143] on button "HANG UP" at bounding box center [75, 140] width 27 height 8
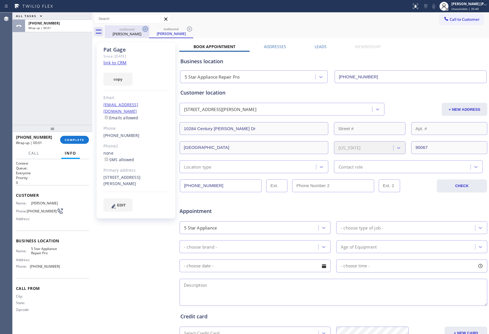
click at [146, 27] on icon at bounding box center [145, 29] width 7 height 7
click at [149, 27] on div "outbound [PERSON_NAME]" at bounding box center [171, 31] width 44 height 13
click at [131, 31] on div "[PERSON_NAME]" at bounding box center [126, 33] width 43 height 5
click at [148, 28] on icon at bounding box center [145, 29] width 7 height 7
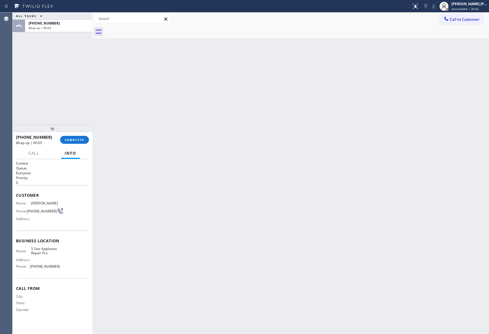
click at [148, 28] on div at bounding box center [297, 31] width 384 height 13
click at [83, 139] on span "COMPLETE" at bounding box center [75, 140] width 20 height 4
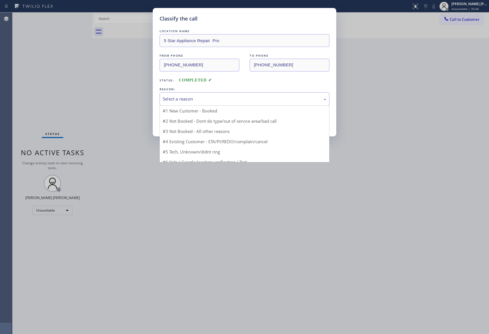
click at [218, 101] on div "Select a reason" at bounding box center [245, 99] width 164 height 7
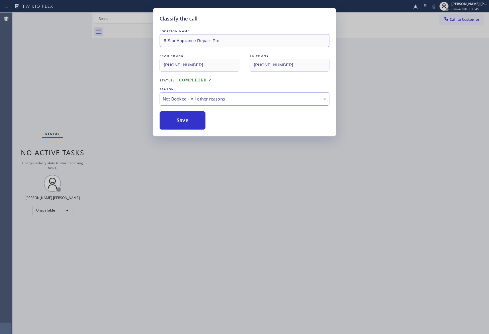
click at [182, 121] on button "Save" at bounding box center [183, 120] width 46 height 18
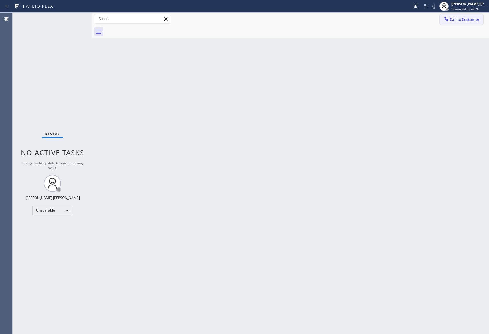
click at [462, 21] on span "Call to Customer" at bounding box center [465, 19] width 30 height 5
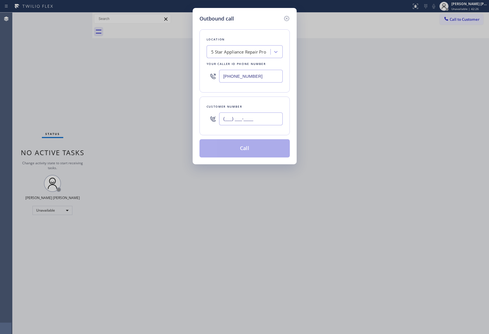
click at [259, 115] on input "(___) ___-____" at bounding box center [251, 119] width 64 height 13
paste input "661) 296-7452"
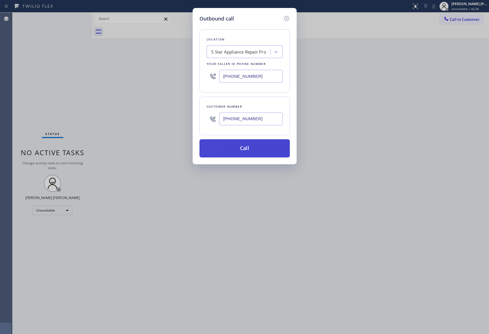
type input "[PHONE_NUMBER]"
click at [250, 150] on button "Call" at bounding box center [244, 148] width 90 height 18
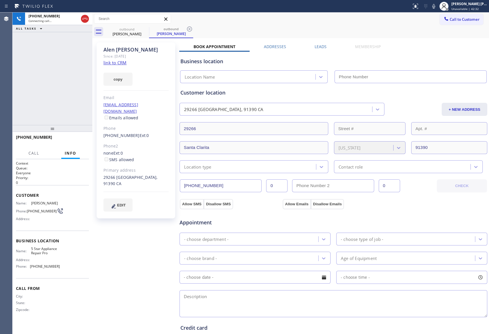
type input "[PHONE_NUMBER]"
click at [83, 20] on icon at bounding box center [85, 18] width 7 height 7
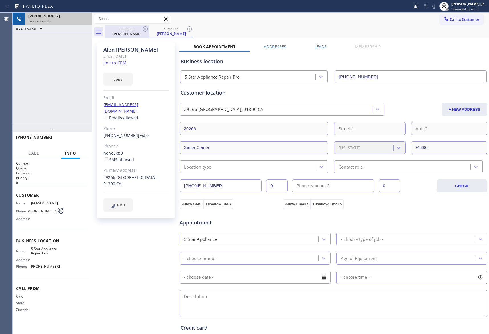
click at [140, 32] on div "[PERSON_NAME]" at bounding box center [126, 33] width 43 height 5
click at [0, 0] on icon at bounding box center [0, 0] width 0 height 0
click at [186, 30] on icon at bounding box center [189, 29] width 7 height 7
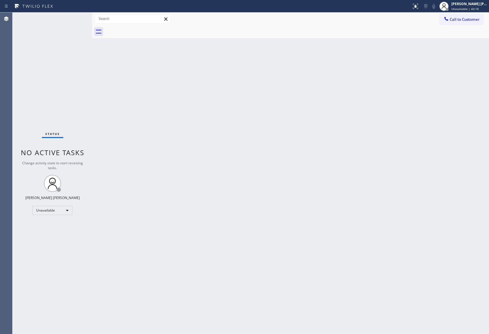
click at [145, 30] on div at bounding box center [297, 31] width 384 height 13
click at [454, 24] on button "Call to Customer" at bounding box center [462, 19] width 44 height 11
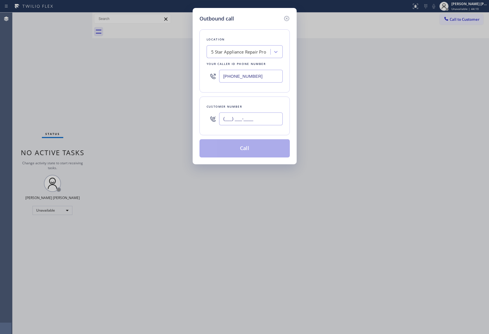
click at [259, 121] on input "(___) ___-____" at bounding box center [251, 119] width 64 height 13
paste input "510) 712-6637"
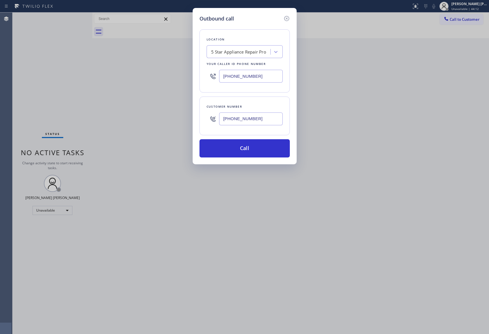
type input "[PHONE_NUMBER]"
click at [240, 51] on div "5 Star Appliance Repair Pro" at bounding box center [238, 52] width 55 height 7
paste input "Home Alliance [GEOGRAPHIC_DATA]"
type input "Home Alliance [GEOGRAPHIC_DATA]"
click at [239, 64] on div "Home Alliance [GEOGRAPHIC_DATA]" at bounding box center [245, 67] width 76 height 16
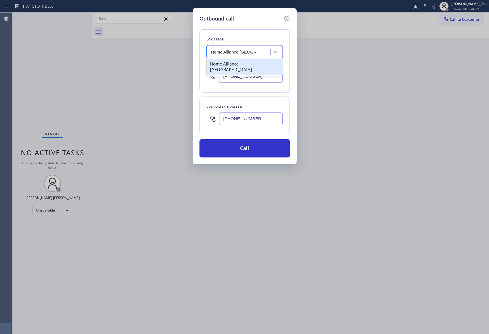
type input "[PHONE_NUMBER]"
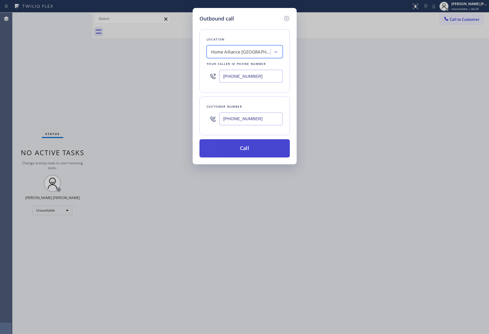
click at [254, 148] on button "Call" at bounding box center [244, 148] width 90 height 18
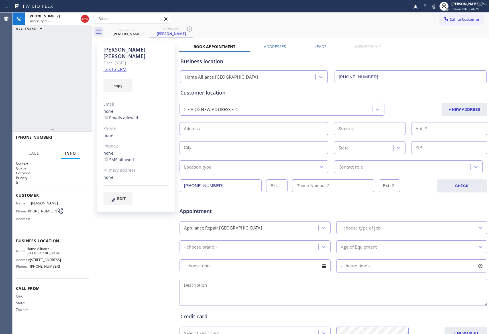
type input "[PHONE_NUMBER]"
click at [84, 17] on icon at bounding box center [85, 18] width 7 height 7
click at [81, 139] on span "COMPLETE" at bounding box center [75, 140] width 20 height 4
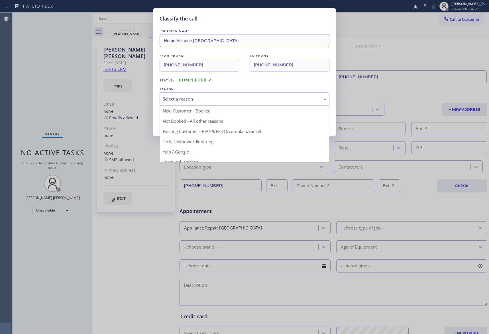
click at [199, 100] on div "Select a reason" at bounding box center [245, 99] width 164 height 7
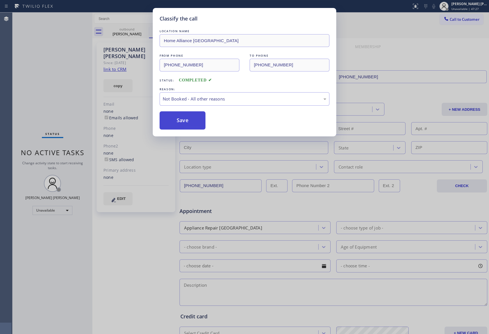
click at [181, 121] on button "Save" at bounding box center [183, 120] width 46 height 18
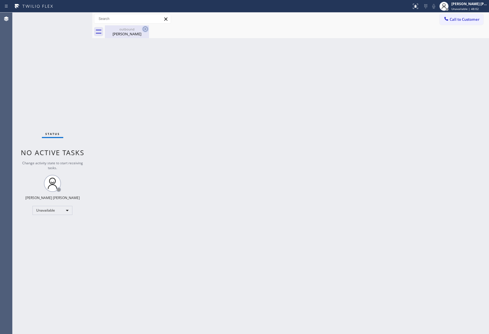
drag, startPoint x: 130, startPoint y: 32, endPoint x: 142, endPoint y: 31, distance: 12.6
click at [131, 32] on div "[PERSON_NAME]" at bounding box center [126, 33] width 43 height 5
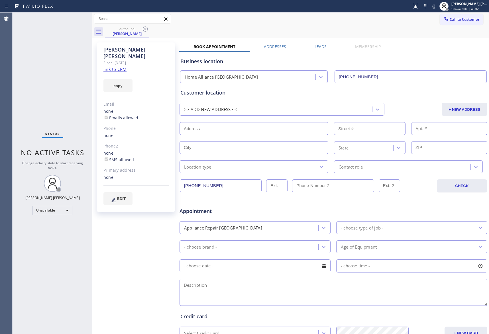
click at [144, 29] on icon at bounding box center [145, 29] width 7 height 7
click at [144, 29] on div "outbound [PERSON_NAME]" at bounding box center [297, 31] width 384 height 13
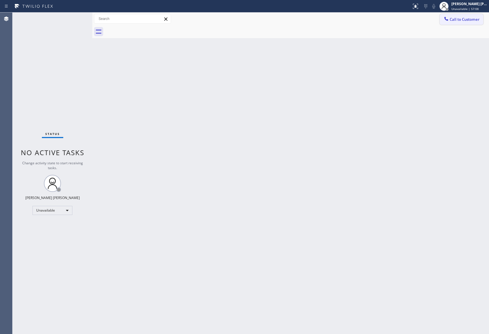
click at [473, 20] on span "Call to Customer" at bounding box center [465, 19] width 30 height 5
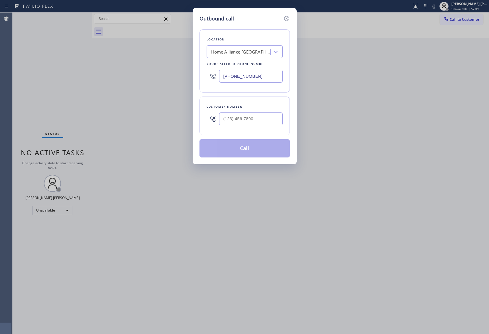
click at [249, 122] on input "text" at bounding box center [251, 119] width 64 height 13
paste input "747) 258-9025"
type input "[PHONE_NUMBER]"
click at [251, 52] on div "Home Alliance [GEOGRAPHIC_DATA]" at bounding box center [241, 52] width 60 height 7
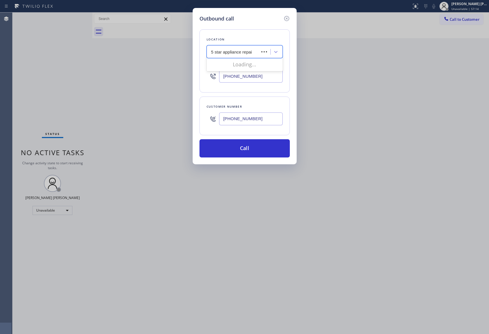
type input "5 star appliance repair"
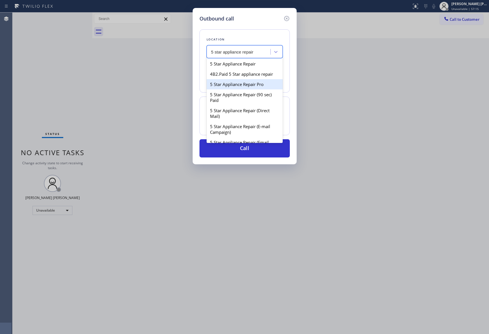
click at [250, 89] on div "5 Star Appliance Repair Pro" at bounding box center [245, 84] width 76 height 10
type input "[PHONE_NUMBER]"
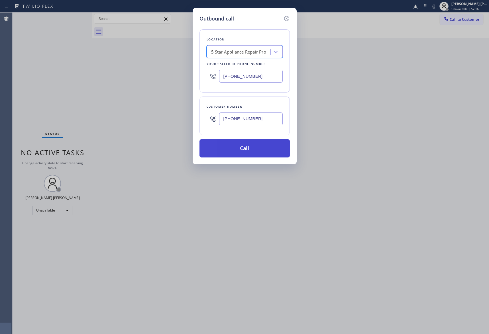
click at [244, 146] on button "Call" at bounding box center [244, 148] width 90 height 18
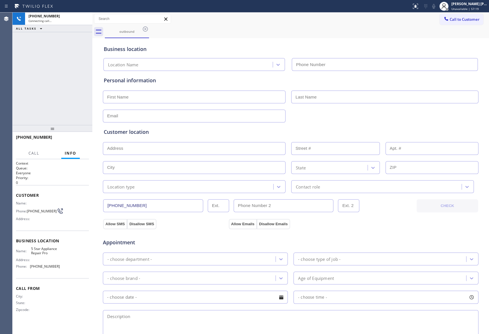
type input "[PHONE_NUMBER]"
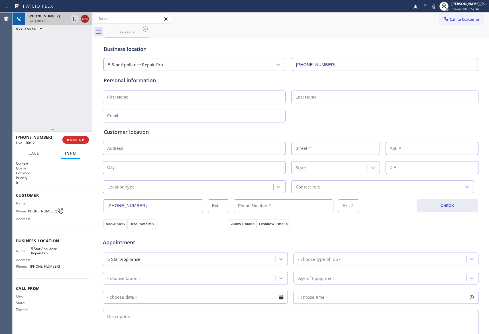
click at [87, 18] on icon at bounding box center [85, 18] width 7 height 7
click at [80, 136] on button "COMPLETE" at bounding box center [74, 140] width 29 height 8
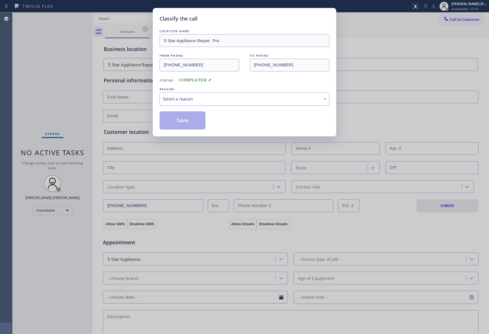
click at [197, 97] on div "Select a reason" at bounding box center [245, 99] width 164 height 7
click at [178, 120] on button "Save" at bounding box center [183, 120] width 46 height 18
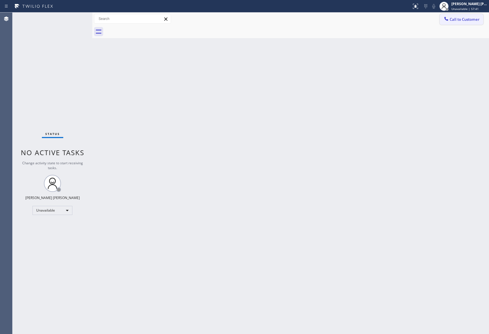
click at [456, 22] on button "Call to Customer" at bounding box center [462, 19] width 44 height 11
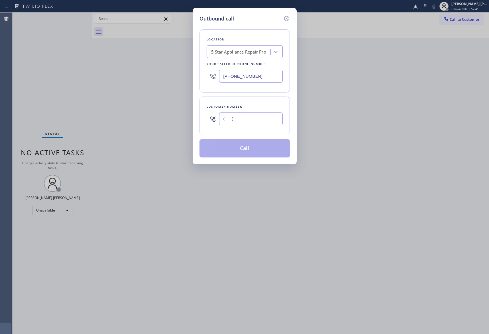
click at [253, 117] on input "(___) ___-____" at bounding box center [251, 119] width 64 height 13
paste input "559) 673-3530"
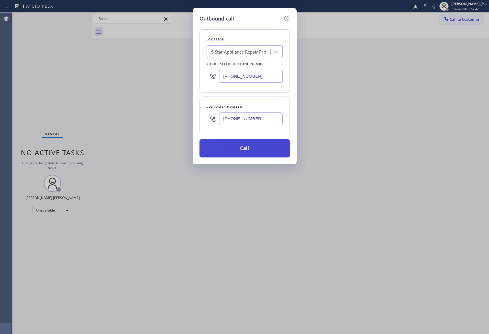
type input "[PHONE_NUMBER]"
click at [248, 147] on button "Call" at bounding box center [244, 148] width 90 height 18
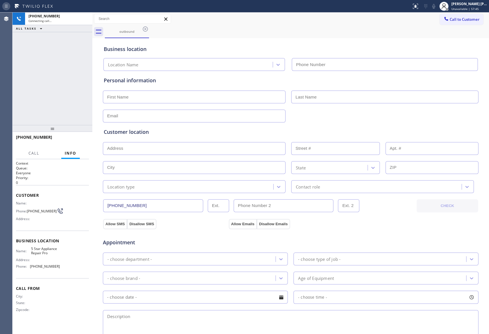
type input "[PHONE_NUMBER]"
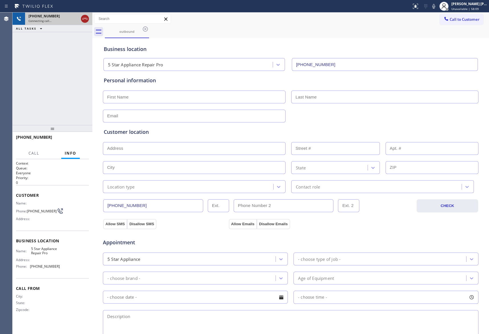
click at [85, 18] on icon at bounding box center [85, 18] width 7 height 7
click at [142, 29] on icon at bounding box center [145, 29] width 7 height 7
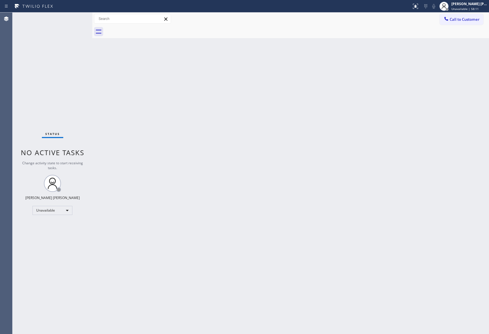
click at [145, 28] on div at bounding box center [297, 31] width 384 height 13
click at [470, 6] on div "[PERSON_NAME] [PERSON_NAME] Unavailable | 1h 4min" at bounding box center [469, 6] width 39 height 10
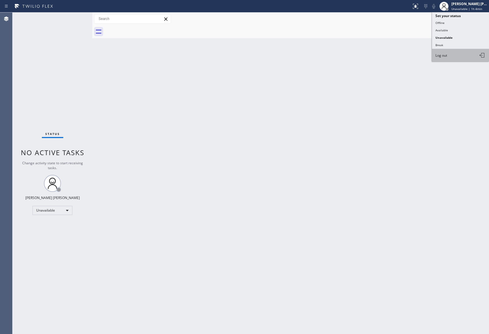
click at [454, 53] on button "Log out" at bounding box center [460, 55] width 57 height 13
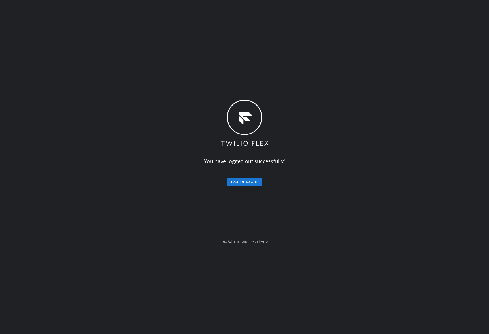
click at [124, 298] on div "You have logged out successfully! Log in again Flex Admin? Log in with Twilio." at bounding box center [244, 167] width 489 height 334
